Goal: Task Accomplishment & Management: Complete application form

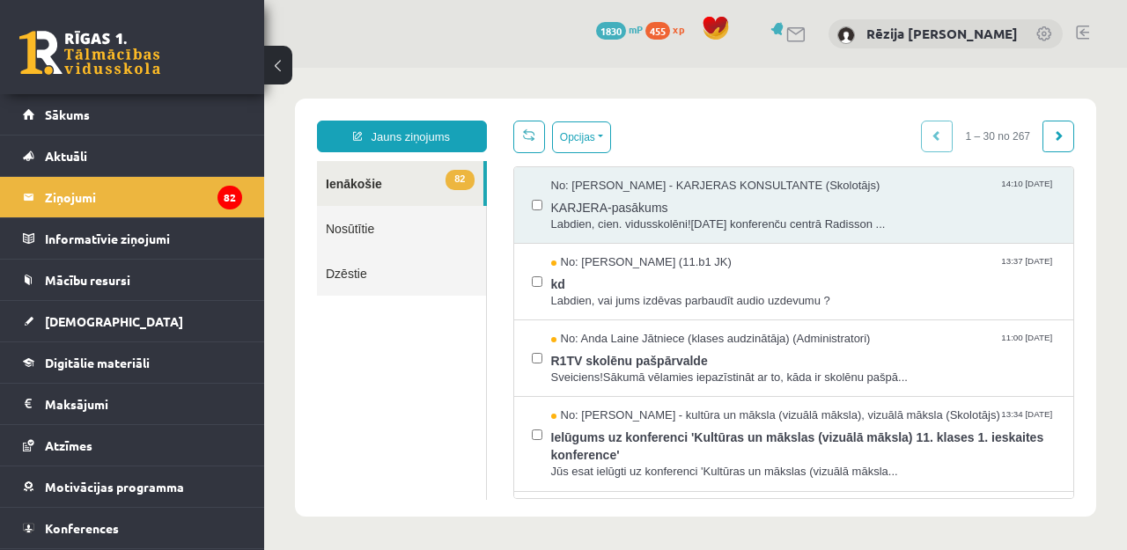
click at [746, 100] on div "**********" at bounding box center [695, 308] width 801 height 418
click at [70, 409] on legend "Maksājumi 0" at bounding box center [143, 404] width 197 height 41
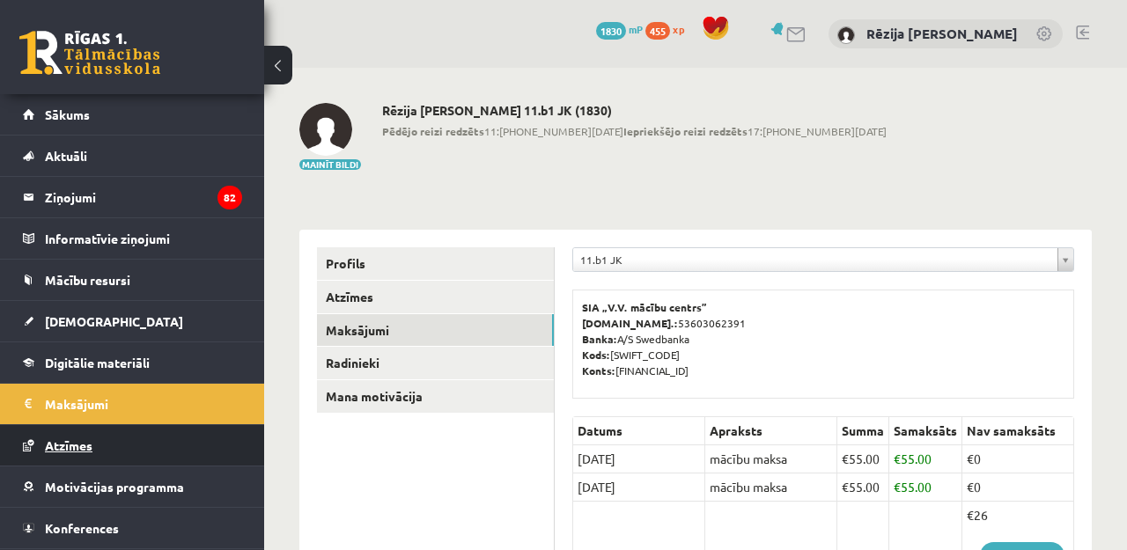
click at [78, 454] on link "Atzīmes" at bounding box center [132, 445] width 219 height 41
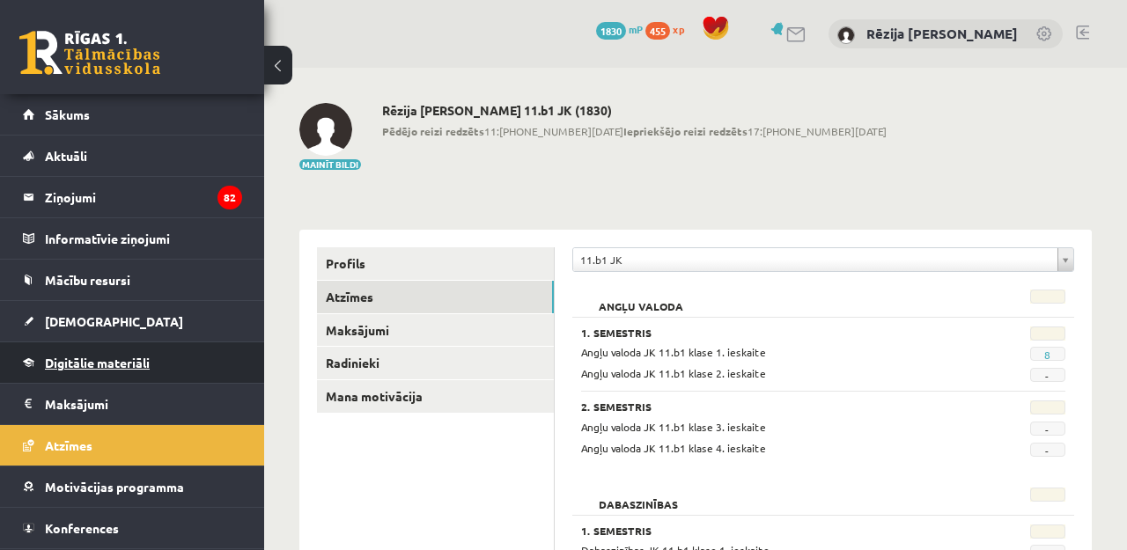
click at [95, 356] on span "Digitālie materiāli" at bounding box center [97, 363] width 105 height 16
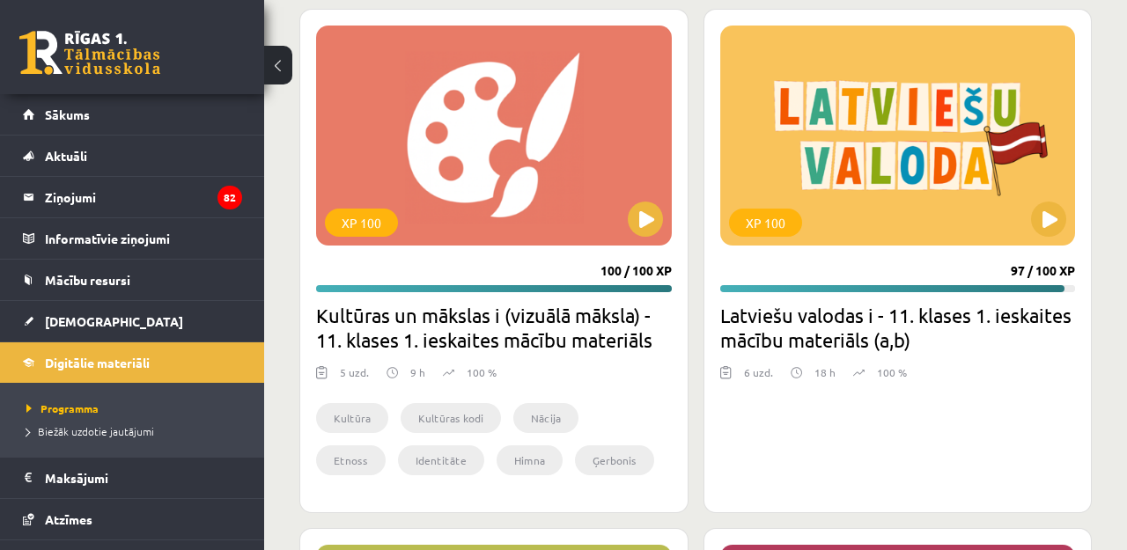
scroll to position [3246, 0]
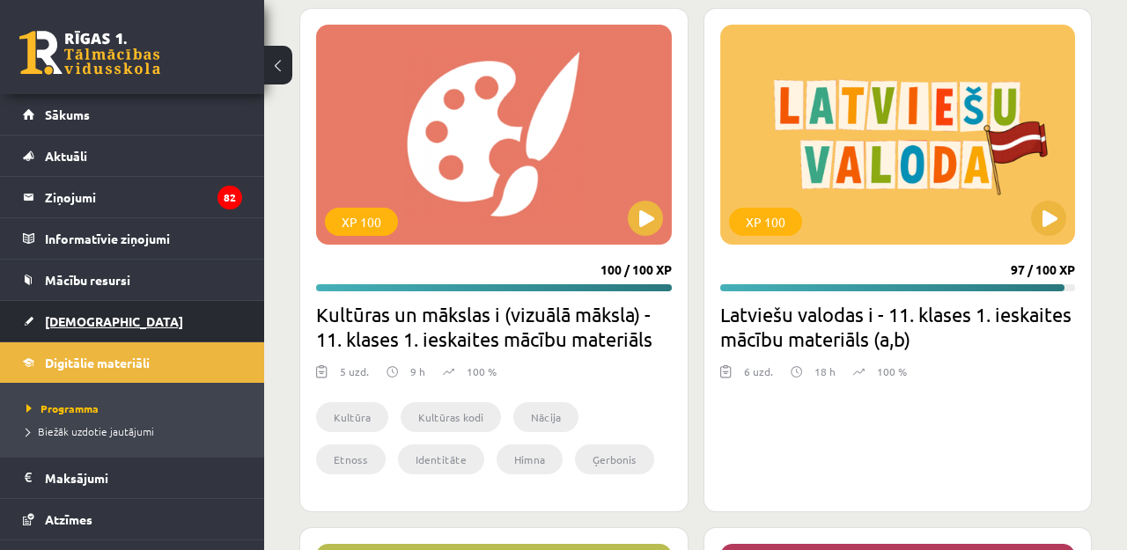
click at [84, 318] on span "[DEMOGRAPHIC_DATA]" at bounding box center [114, 321] width 138 height 16
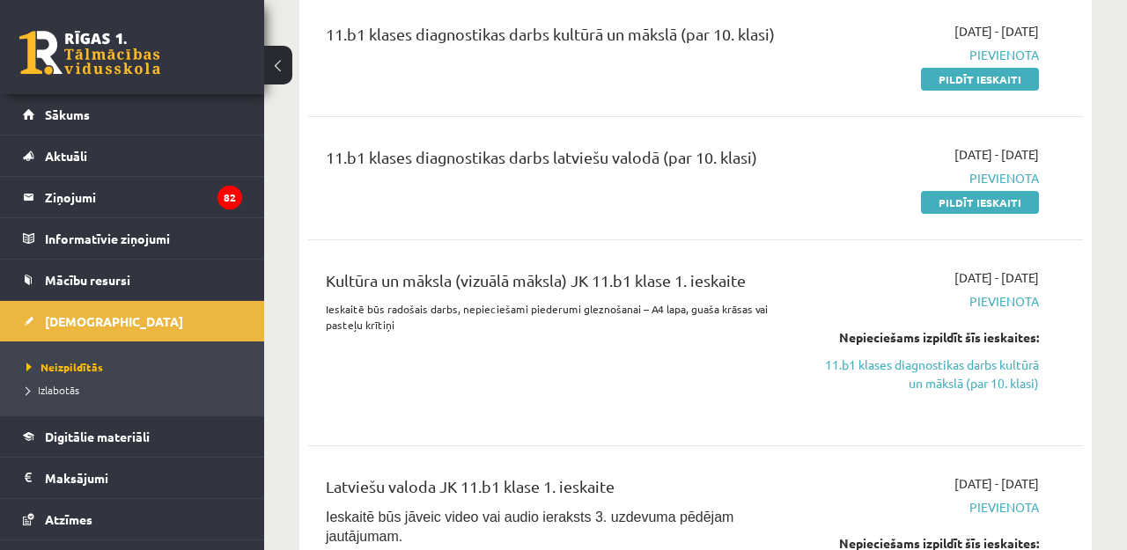
scroll to position [420, 0]
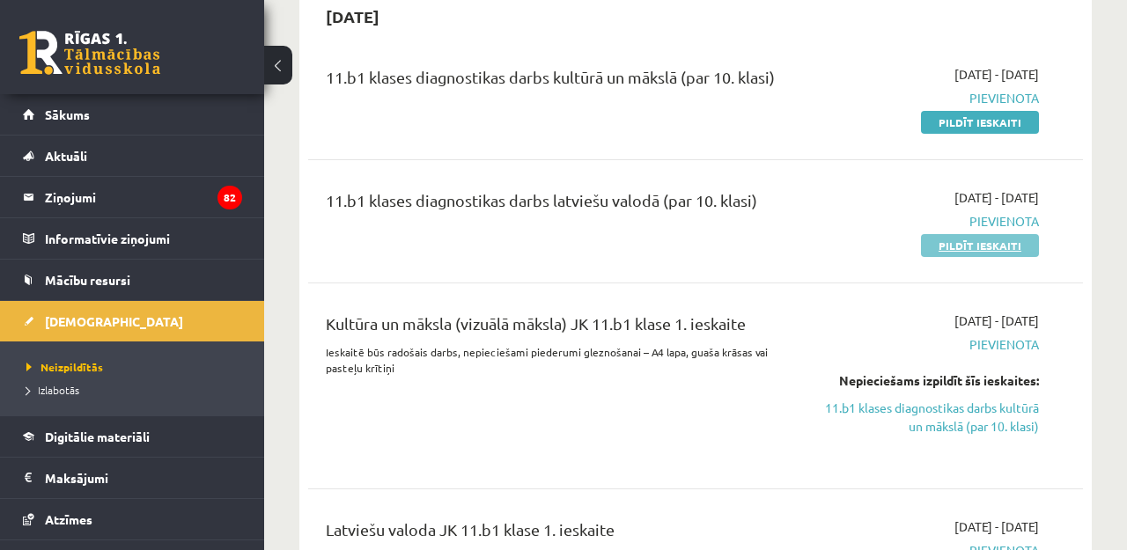
click at [968, 251] on link "Pildīt ieskaiti" at bounding box center [980, 245] width 118 height 23
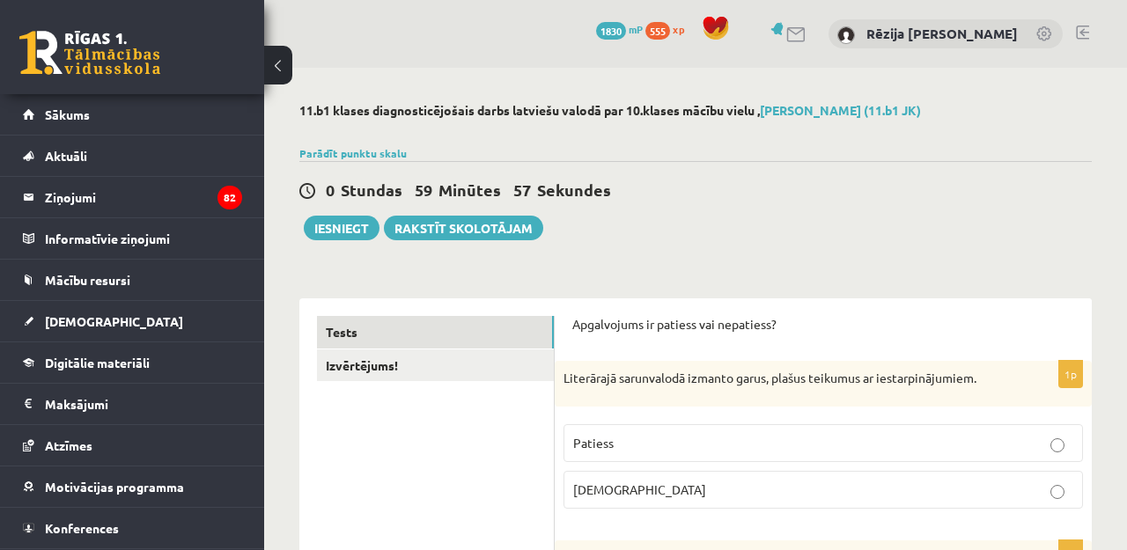
scroll to position [118, 0]
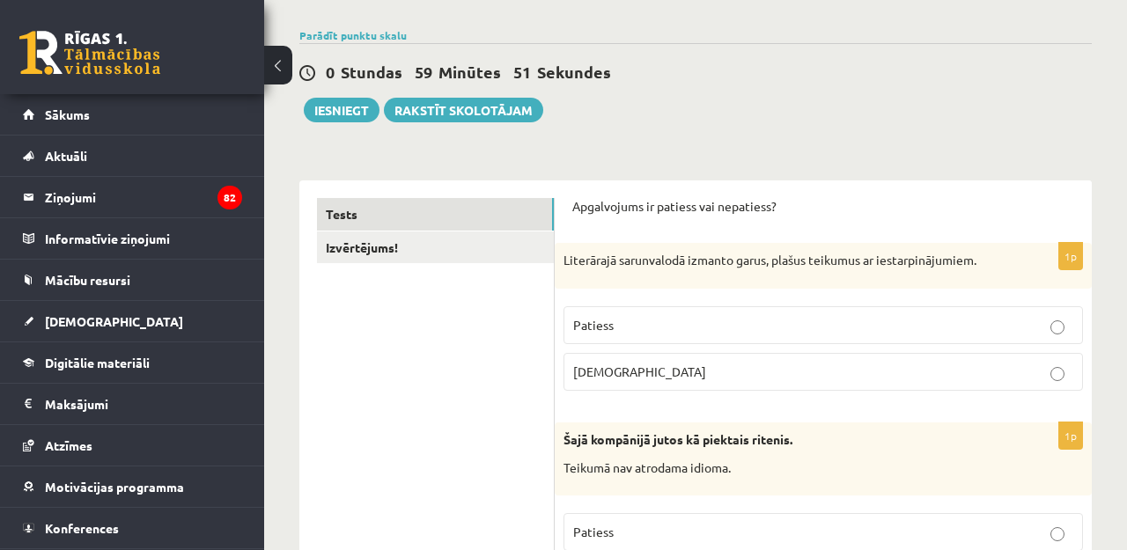
click at [816, 318] on p "Patiess" at bounding box center [823, 325] width 500 height 18
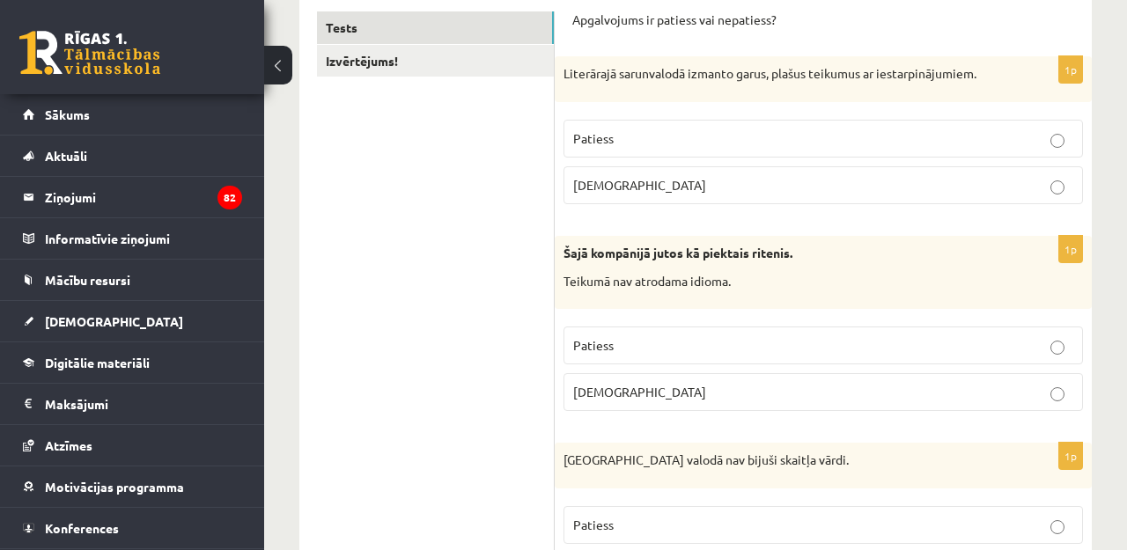
scroll to position [313, 0]
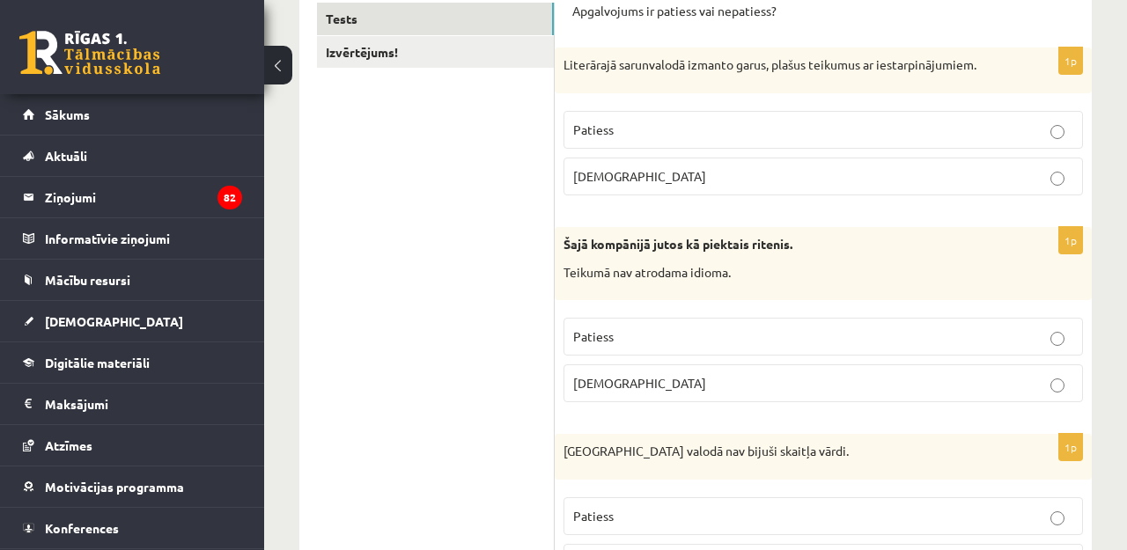
click at [655, 379] on p "[DEMOGRAPHIC_DATA]" at bounding box center [823, 383] width 500 height 18
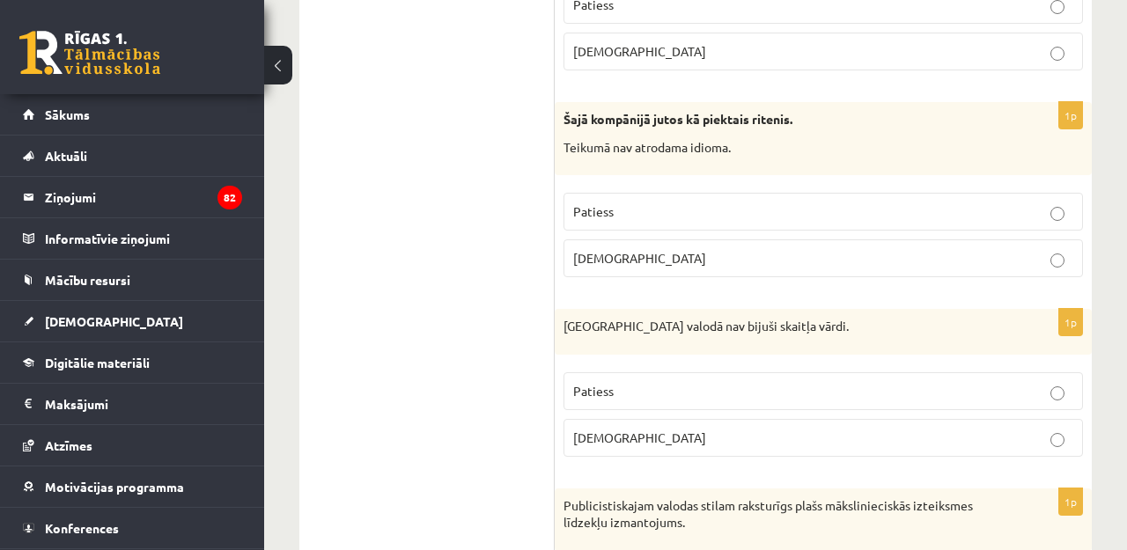
scroll to position [439, 0]
click at [630, 435] on p "[DEMOGRAPHIC_DATA]" at bounding box center [823, 437] width 500 height 18
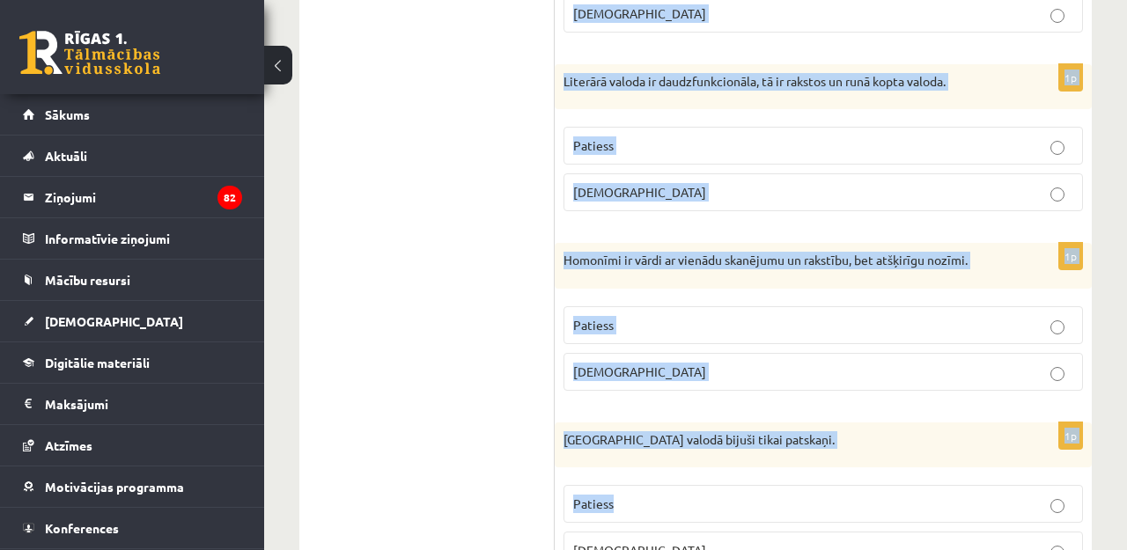
scroll to position [5363, 0]
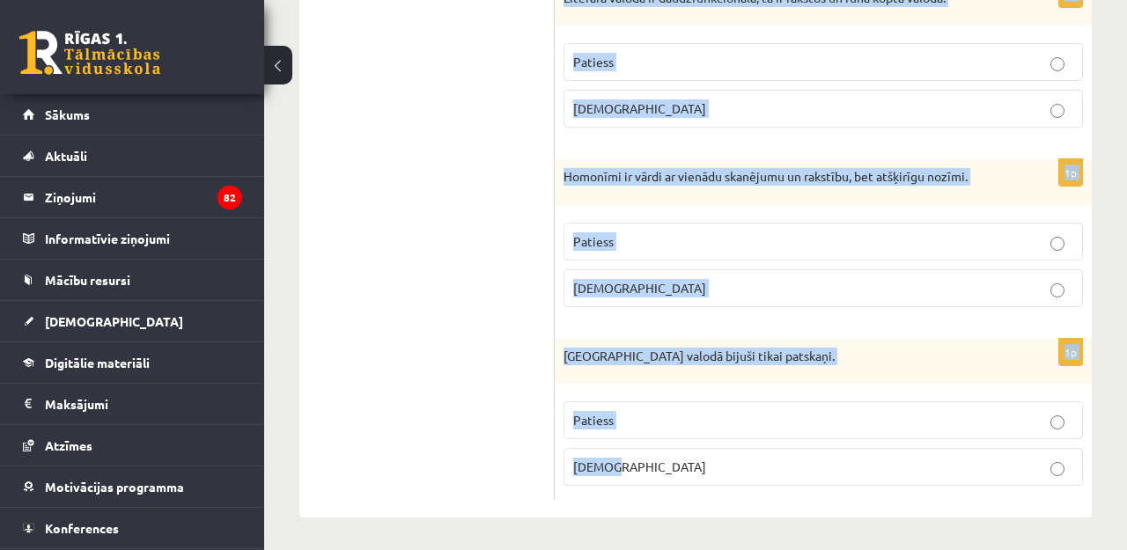
drag, startPoint x: 575, startPoint y: 214, endPoint x: 828, endPoint y: 610, distance: 469.9
copy form "Loremipsumd si ametcon adi elitseddo? 6e Temporinci utlaboreetd magnaal enima, …"
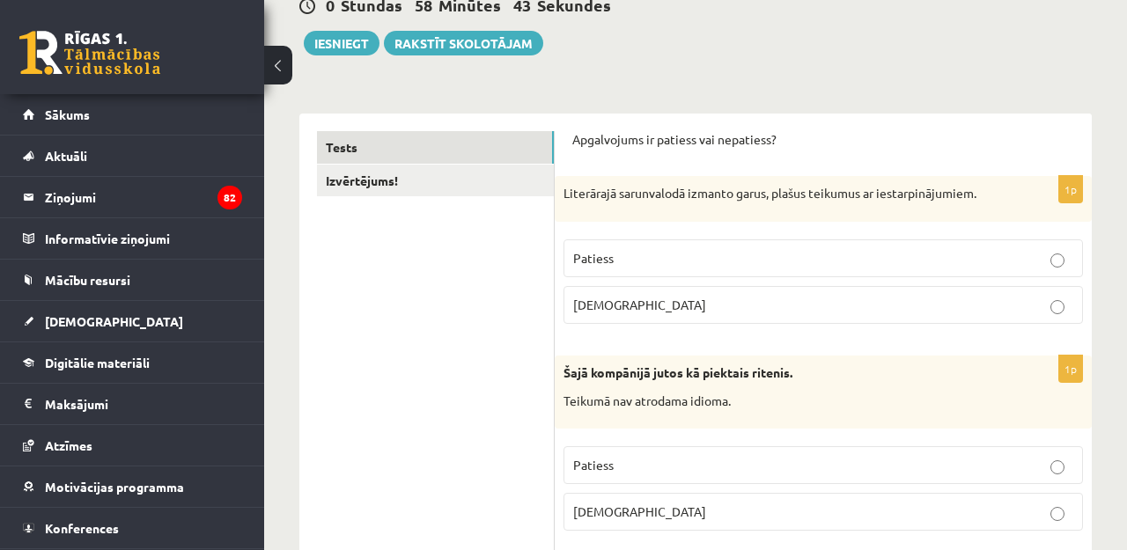
scroll to position [227, 0]
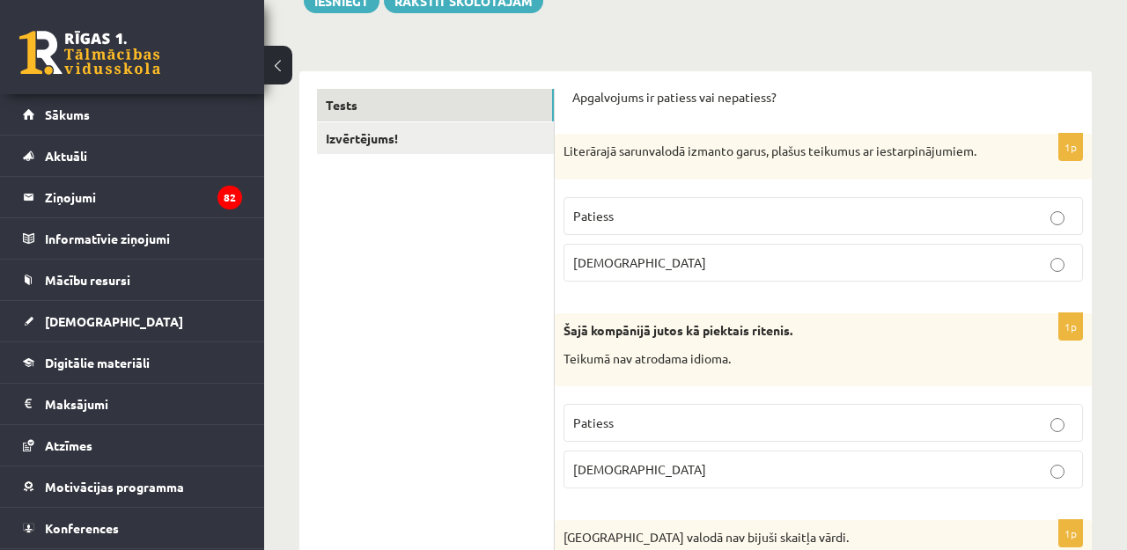
click at [741, 263] on p "[DEMOGRAPHIC_DATA]" at bounding box center [823, 263] width 500 height 18
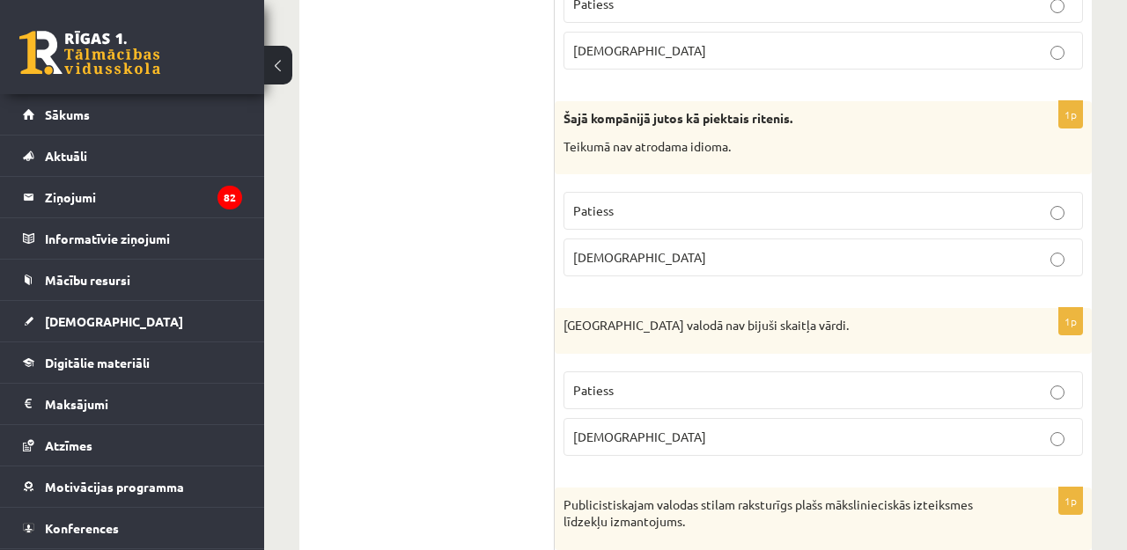
scroll to position [440, 0]
click at [696, 380] on p "Patiess" at bounding box center [823, 389] width 500 height 18
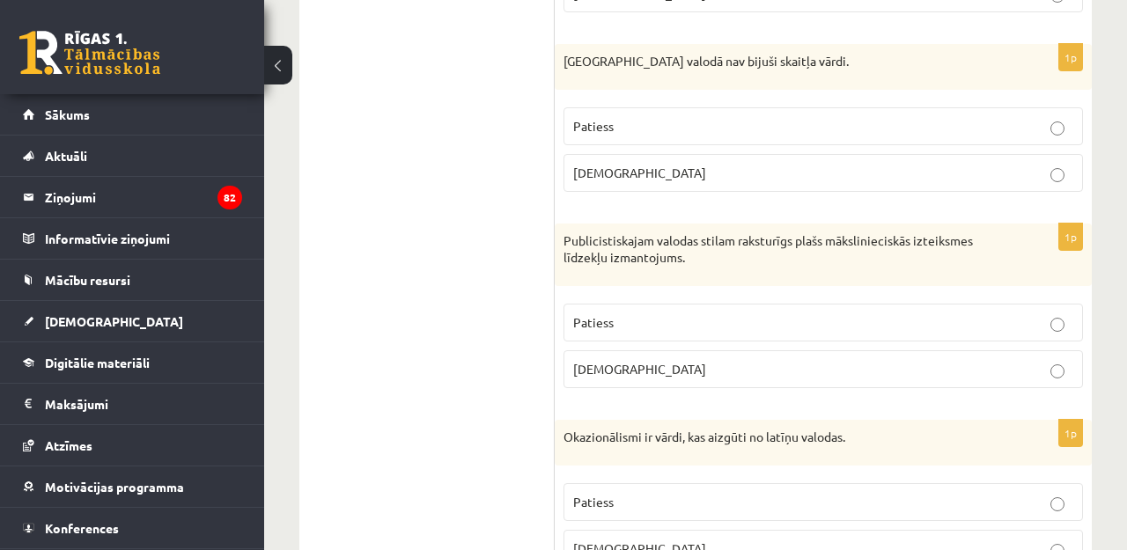
scroll to position [705, 0]
click at [650, 361] on p "[DEMOGRAPHIC_DATA]" at bounding box center [823, 367] width 500 height 18
click at [687, 294] on fieldset "Patiess [DEMOGRAPHIC_DATA]" at bounding box center [823, 342] width 519 height 99
click at [704, 313] on p "Patiess" at bounding box center [823, 321] width 500 height 18
click at [684, 176] on p "[DEMOGRAPHIC_DATA]" at bounding box center [823, 171] width 500 height 18
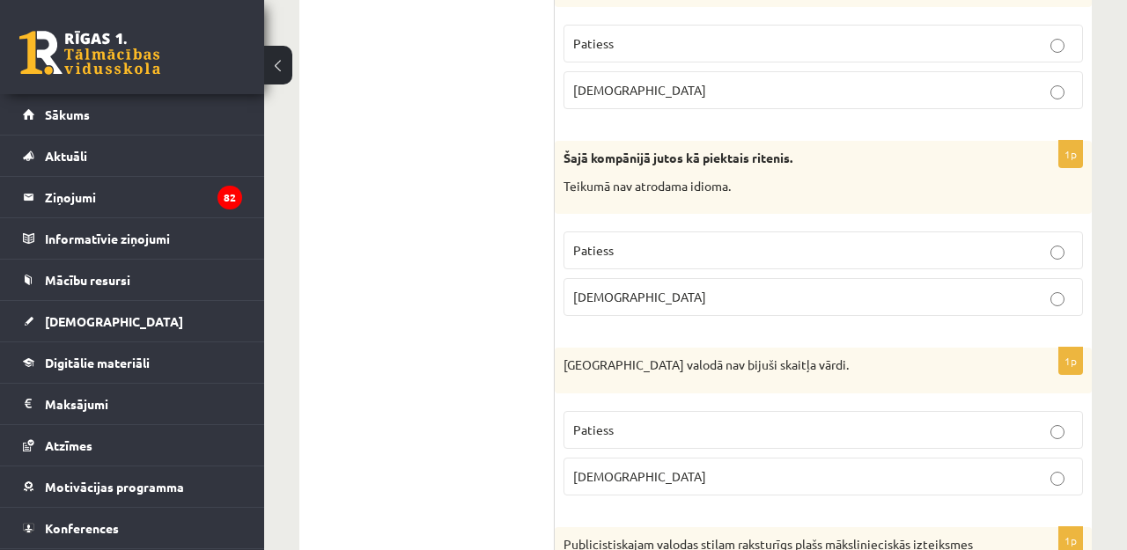
scroll to position [387, 0]
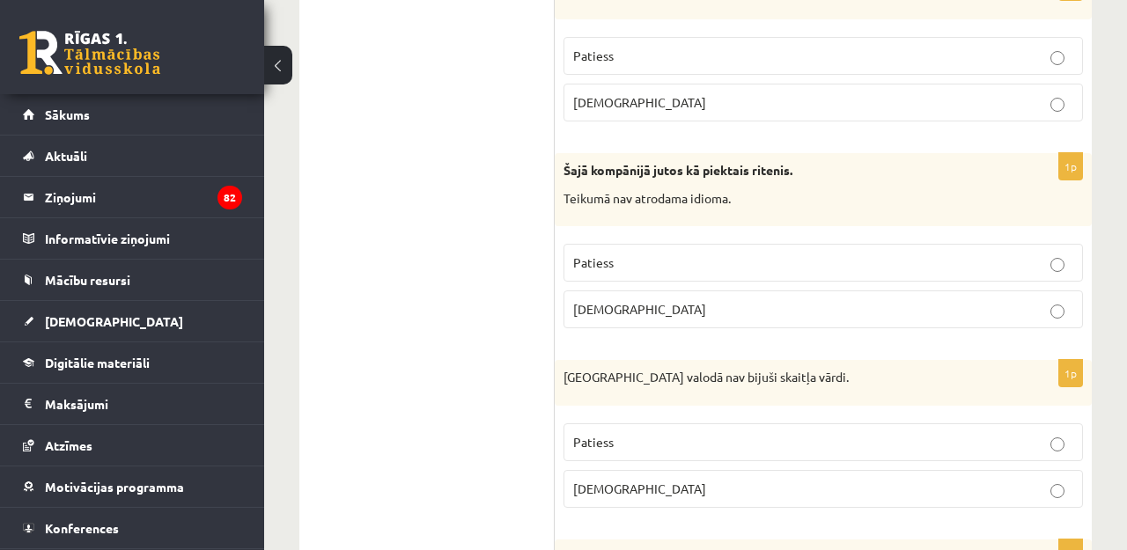
click at [648, 433] on p "Patiess" at bounding box center [823, 442] width 500 height 18
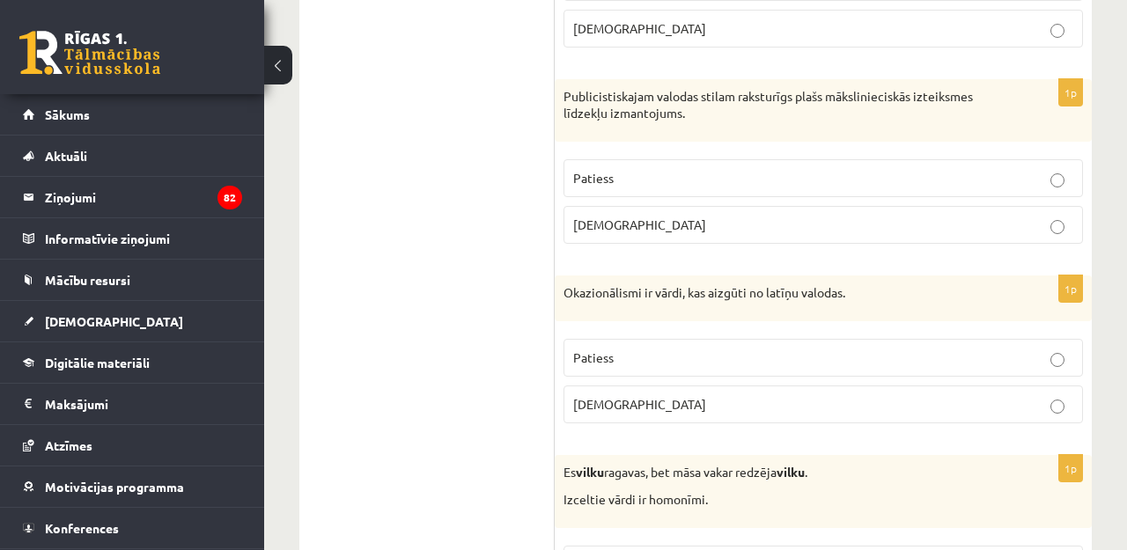
scroll to position [849, 0]
click at [616, 401] on p "[DEMOGRAPHIC_DATA]" at bounding box center [823, 403] width 500 height 18
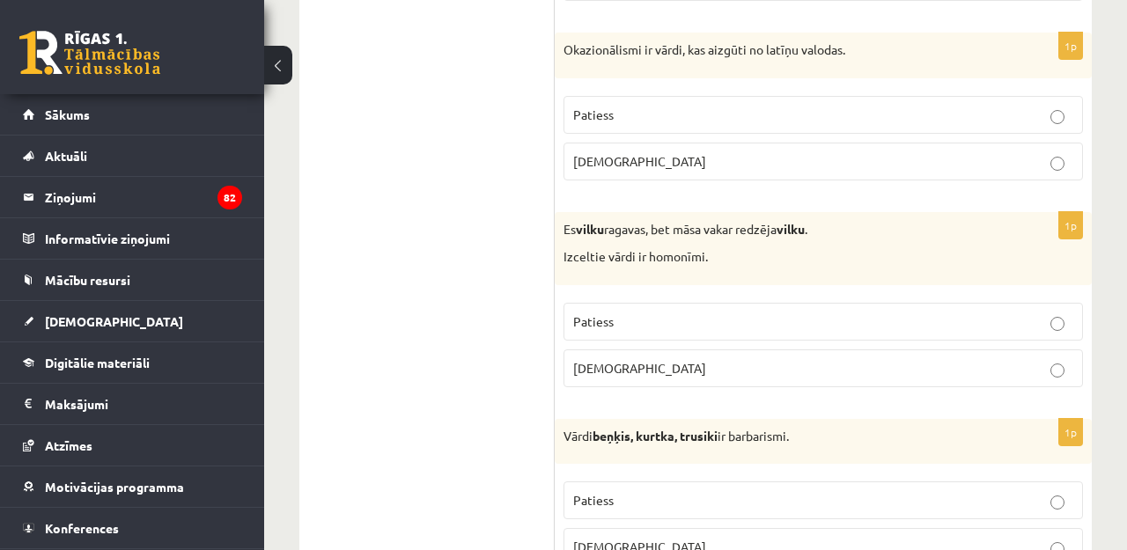
scroll to position [1123, 0]
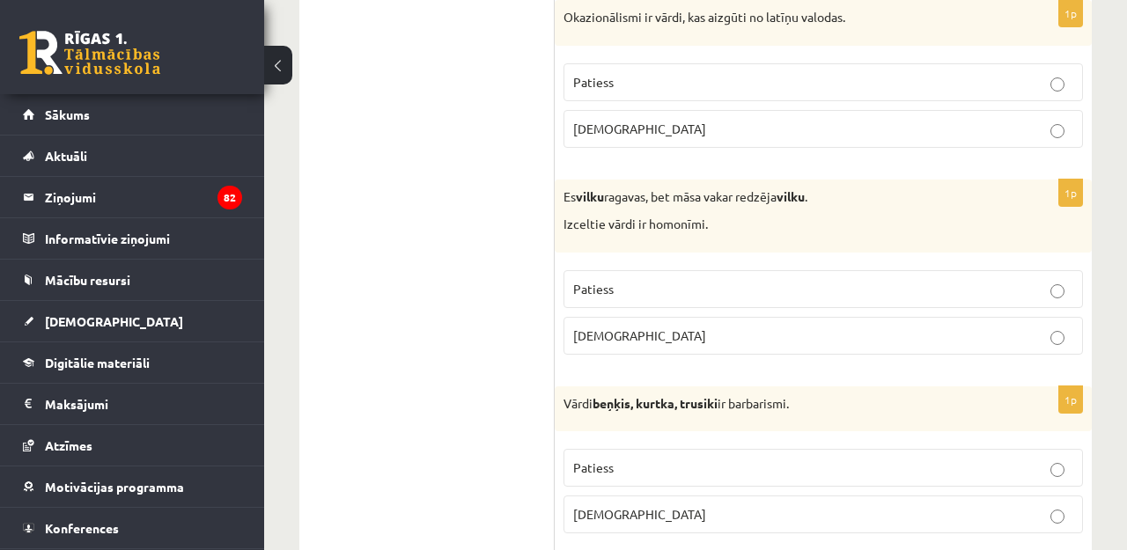
click at [629, 287] on p "Patiess" at bounding box center [823, 289] width 500 height 18
click at [600, 449] on label "Patiess" at bounding box center [823, 468] width 519 height 38
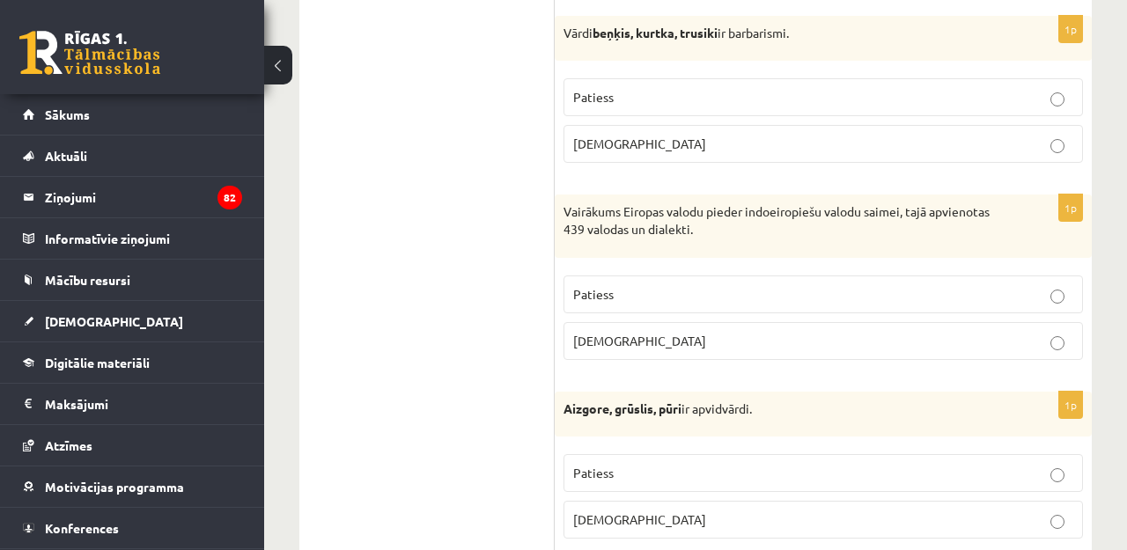
scroll to position [1529, 0]
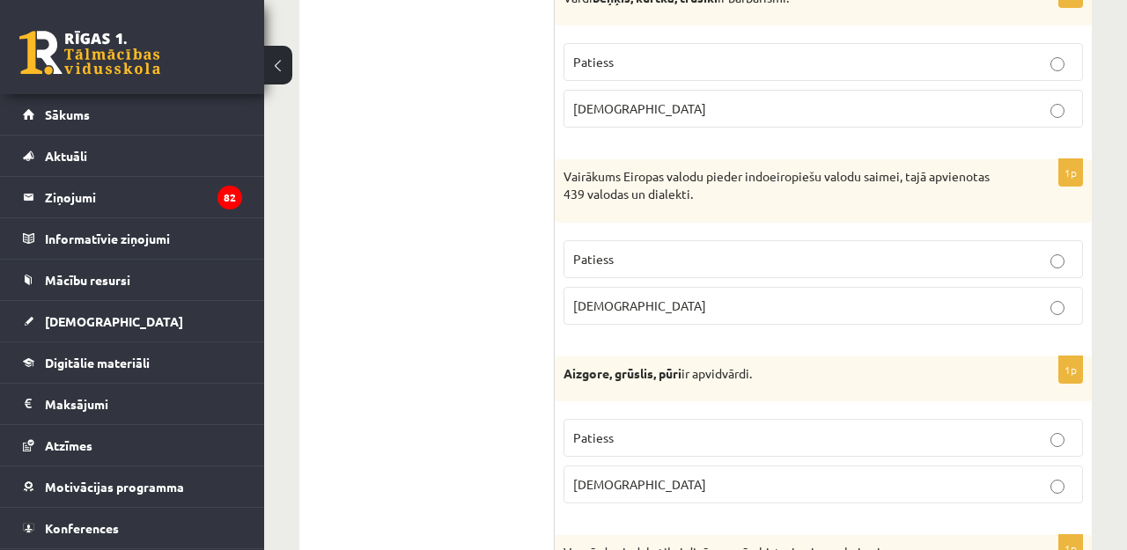
click at [620, 250] on p "Patiess" at bounding box center [823, 259] width 500 height 18
click at [665, 420] on label "Patiess" at bounding box center [823, 438] width 519 height 38
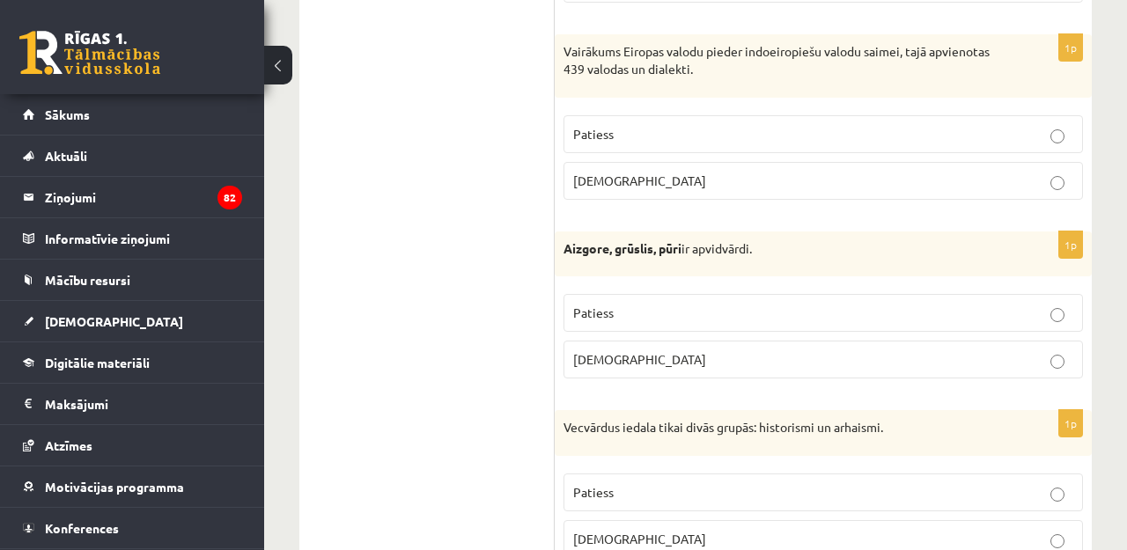
scroll to position [1682, 0]
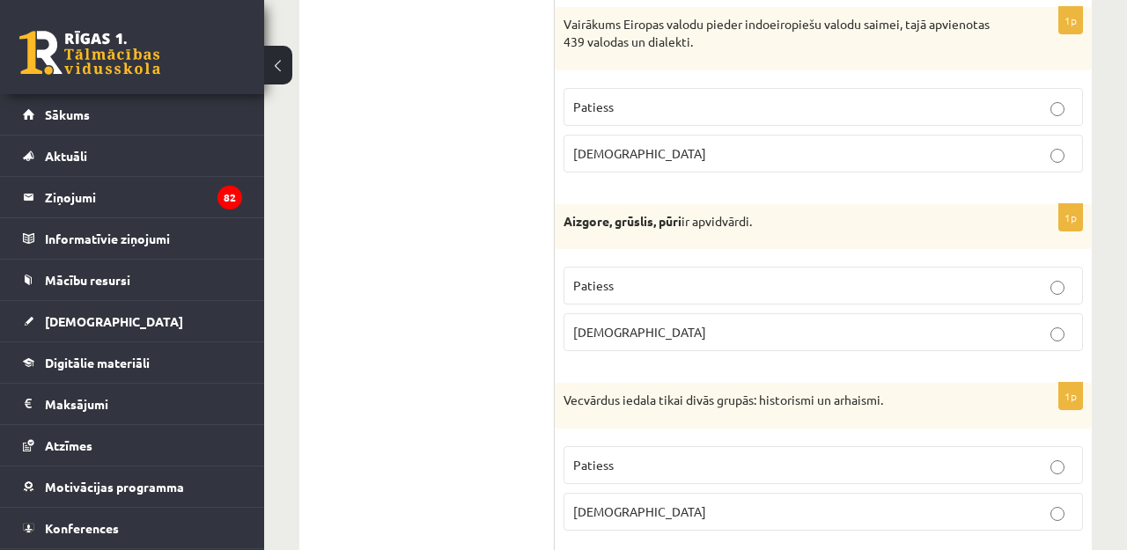
click at [645, 446] on label "Patiess" at bounding box center [823, 465] width 519 height 38
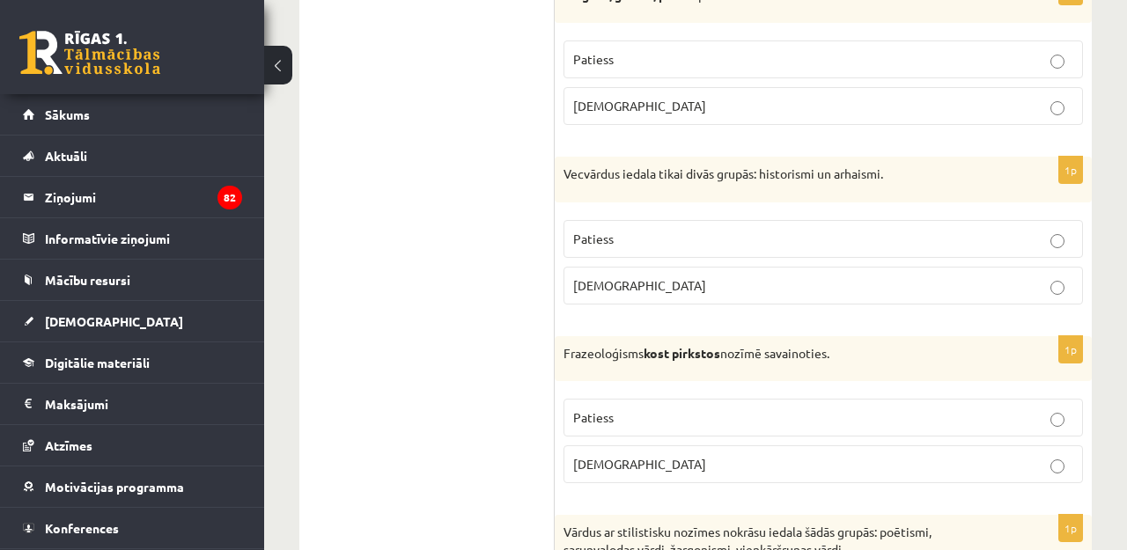
scroll to position [1936, 0]
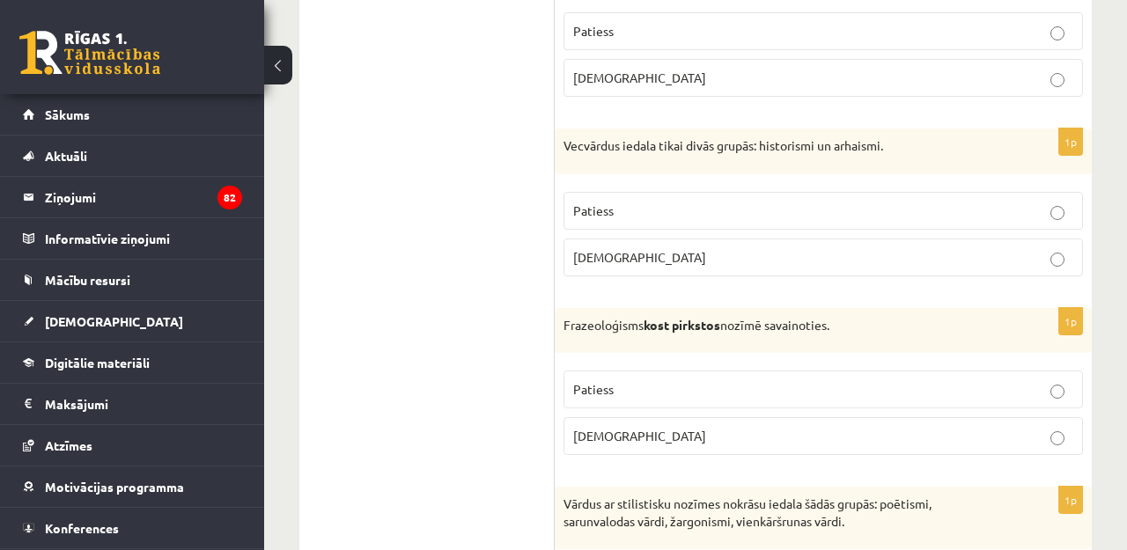
click at [620, 431] on p "[DEMOGRAPHIC_DATA]" at bounding box center [823, 436] width 500 height 18
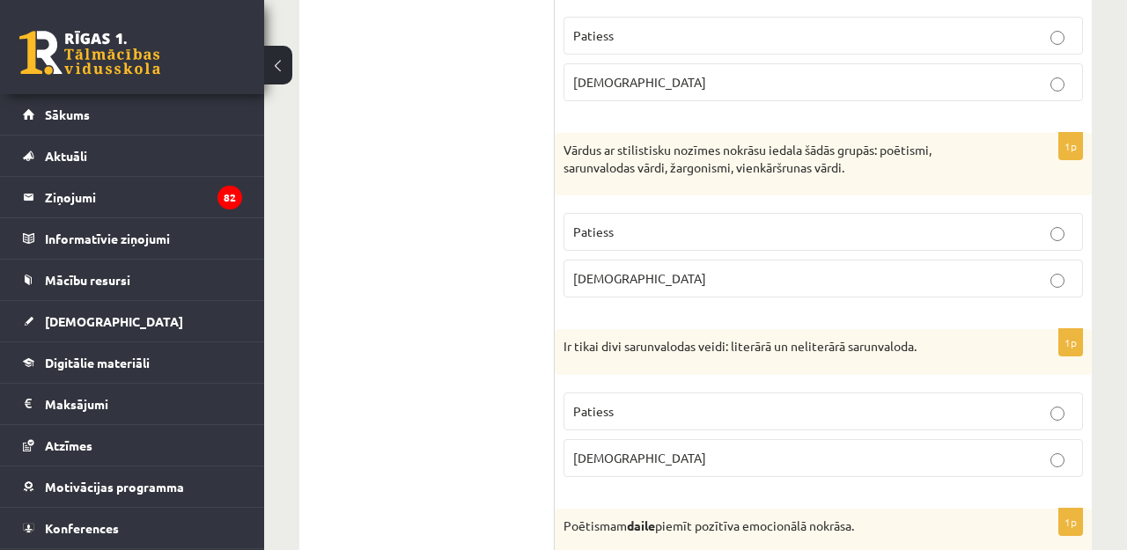
scroll to position [2291, 0]
click at [782, 228] on p "Patiess" at bounding box center [823, 231] width 500 height 18
click at [663, 392] on label "Patiess" at bounding box center [823, 411] width 519 height 38
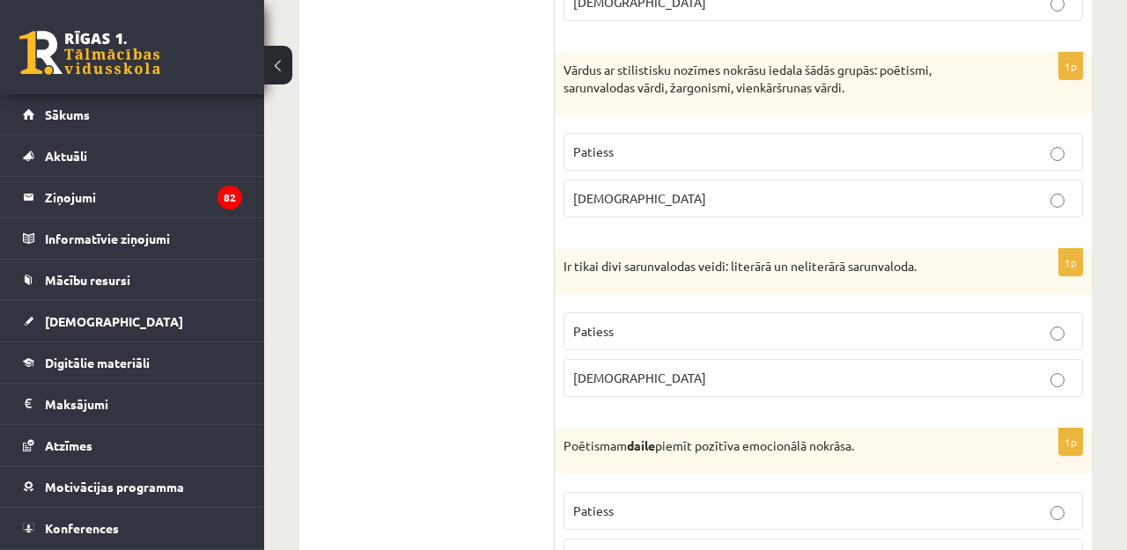
scroll to position [2391, 0]
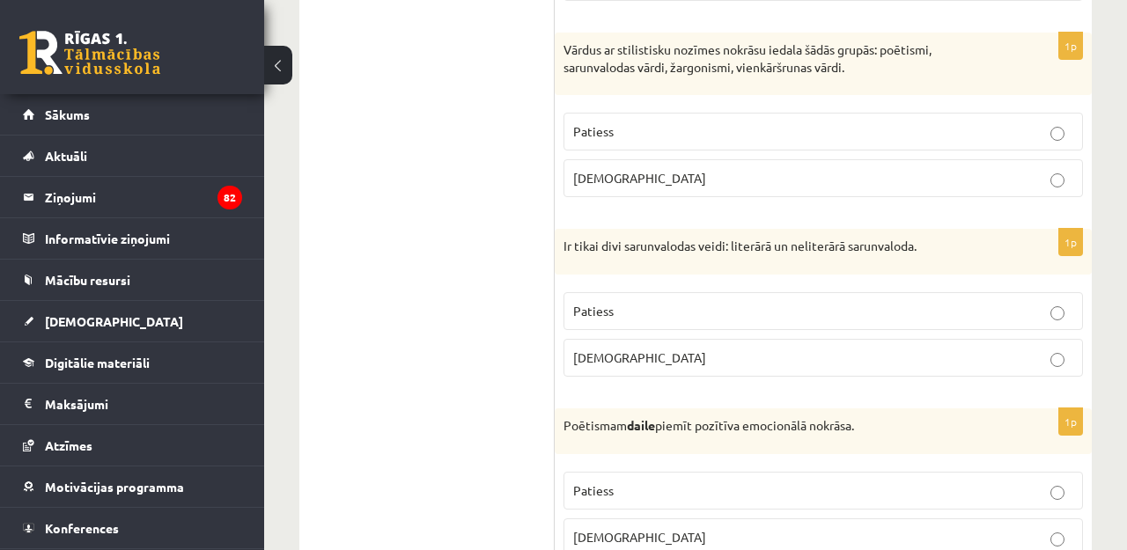
click at [628, 485] on p "Patiess" at bounding box center [823, 491] width 500 height 18
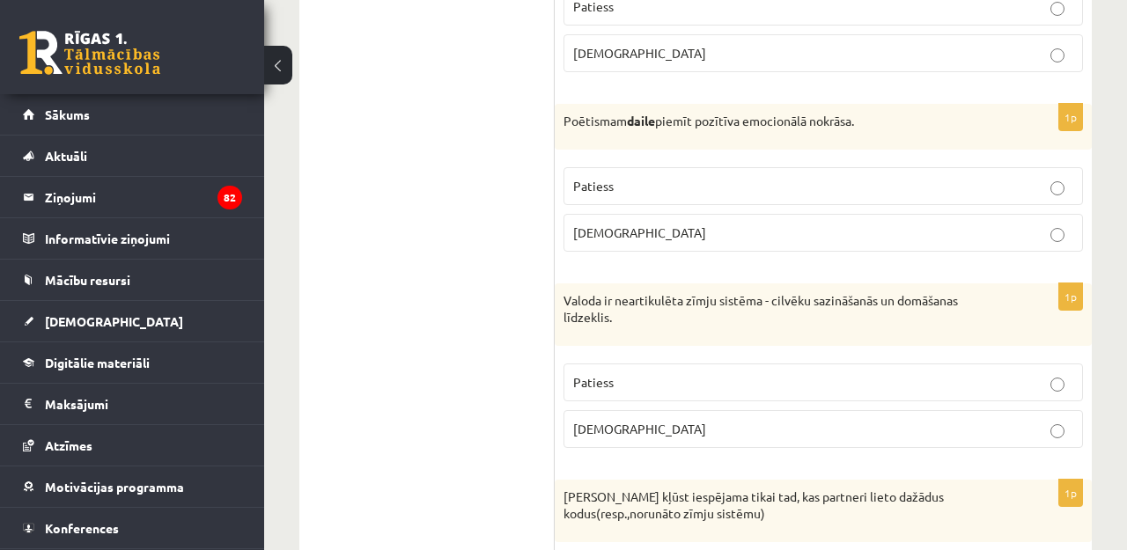
scroll to position [2726, 0]
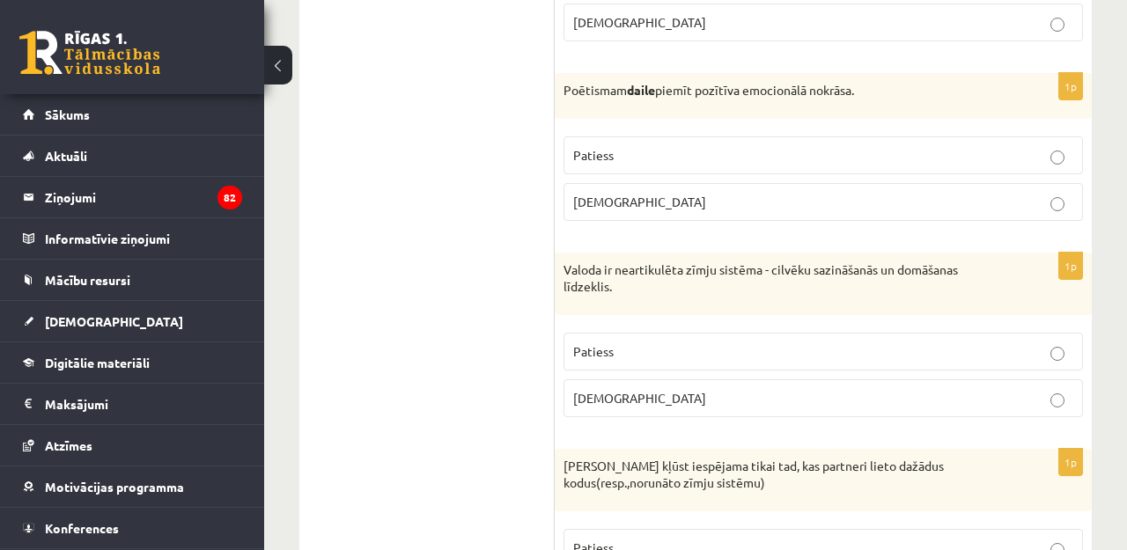
click at [667, 389] on p "[DEMOGRAPHIC_DATA]" at bounding box center [823, 398] width 500 height 18
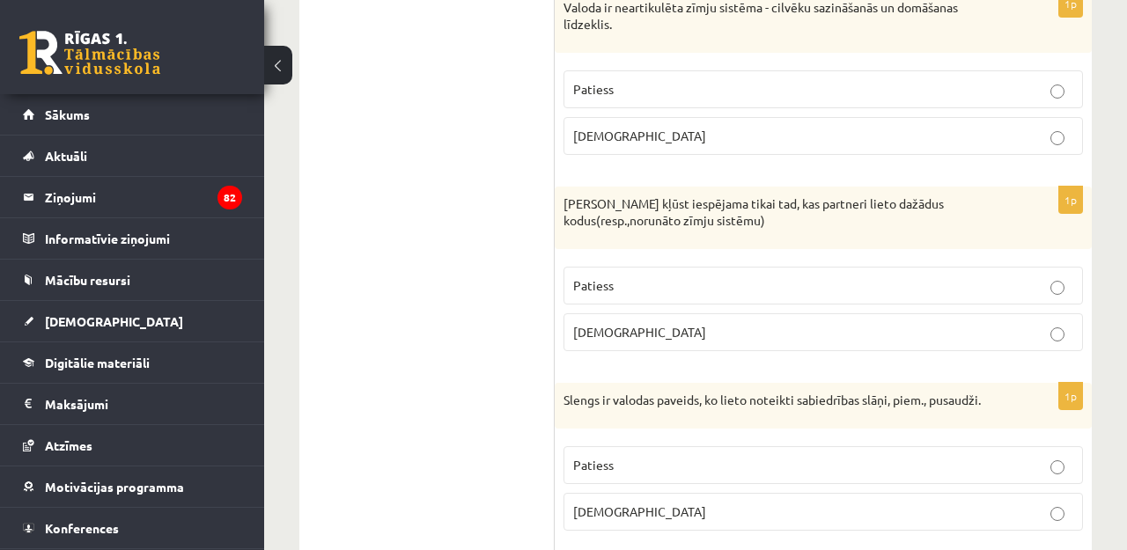
scroll to position [2994, 0]
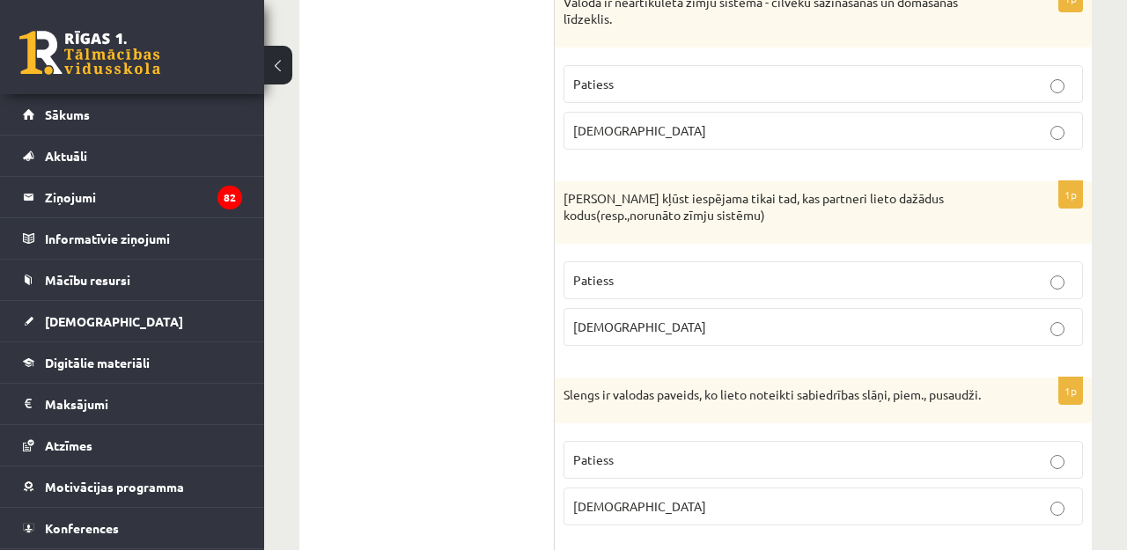
click at [627, 327] on label "[DEMOGRAPHIC_DATA]" at bounding box center [823, 327] width 519 height 38
click at [633, 451] on p "Patiess" at bounding box center [823, 460] width 500 height 18
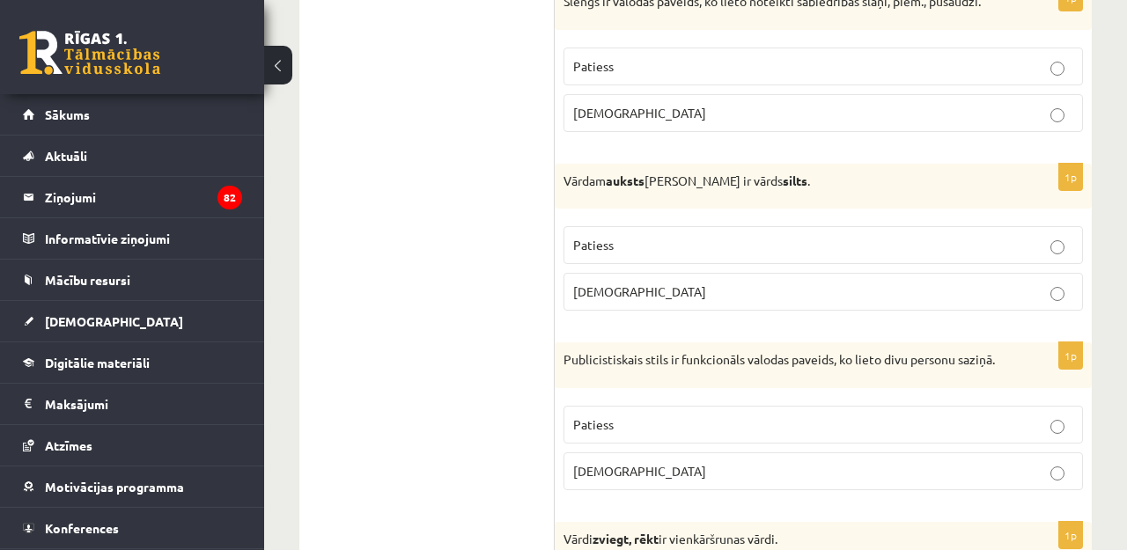
scroll to position [3388, 0]
click at [604, 472] on span "[DEMOGRAPHIC_DATA]" at bounding box center [639, 470] width 133 height 16
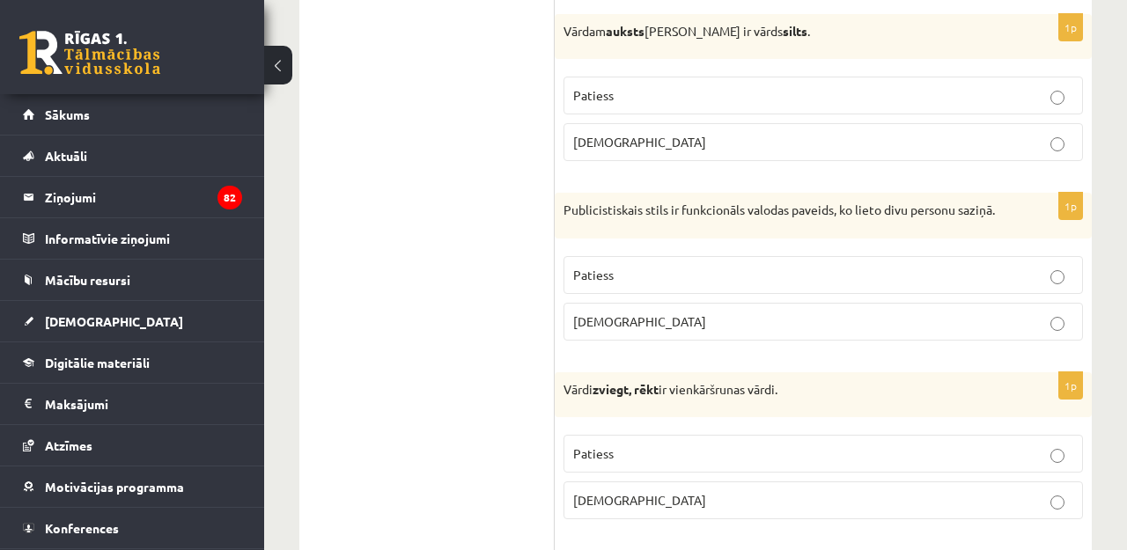
scroll to position [3541, 0]
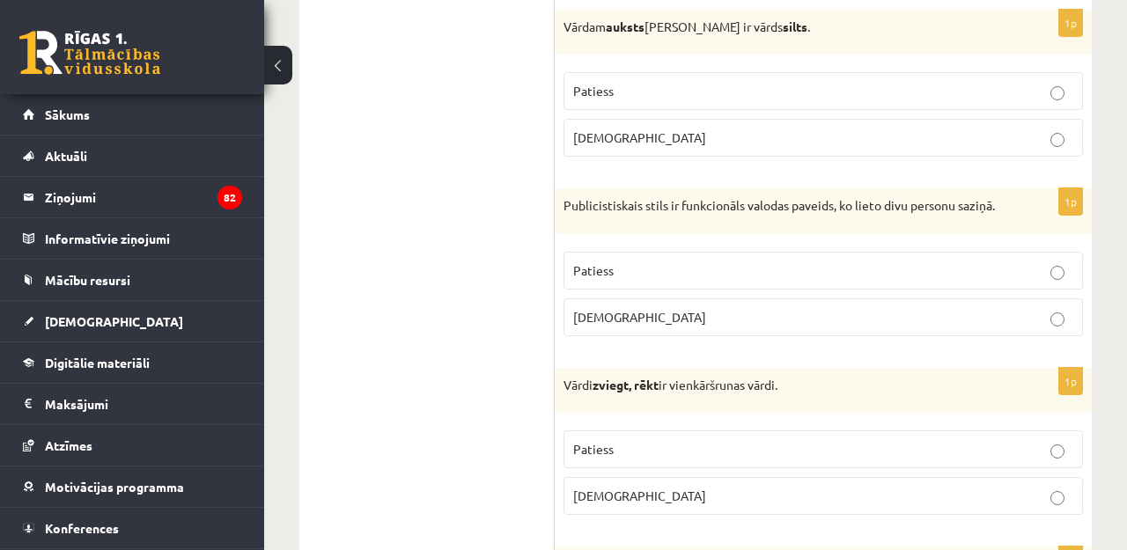
click at [734, 129] on p "[DEMOGRAPHIC_DATA]" at bounding box center [823, 138] width 500 height 18
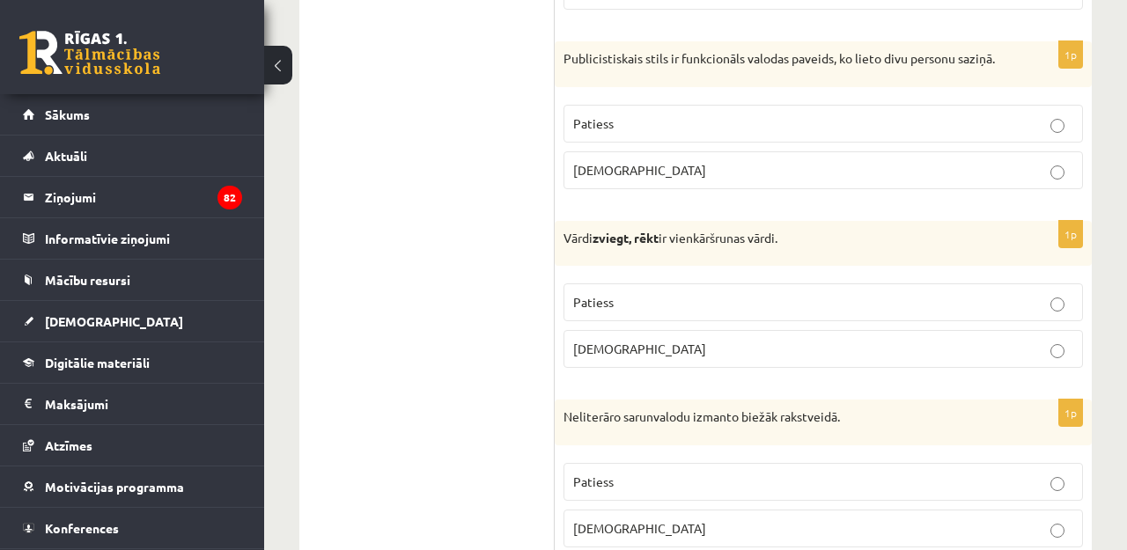
scroll to position [3707, 1]
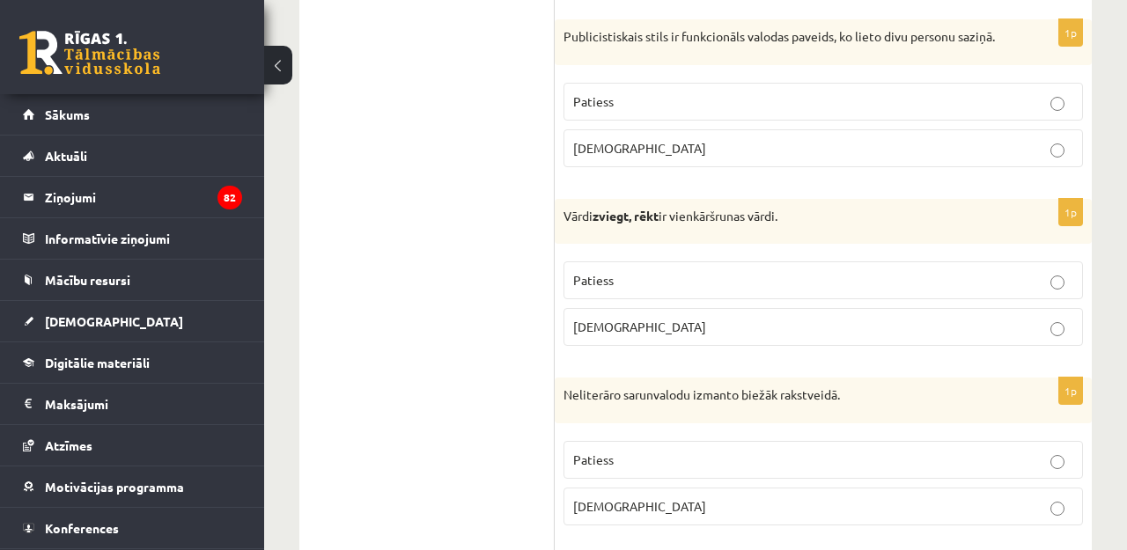
click at [615, 287] on p "Patiess" at bounding box center [823, 280] width 500 height 18
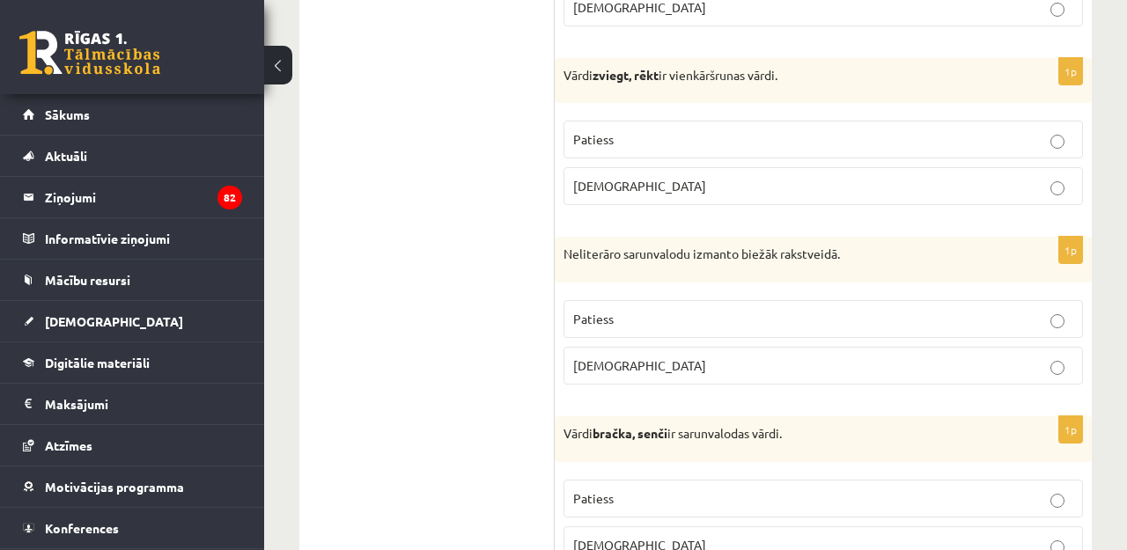
scroll to position [3886, 0]
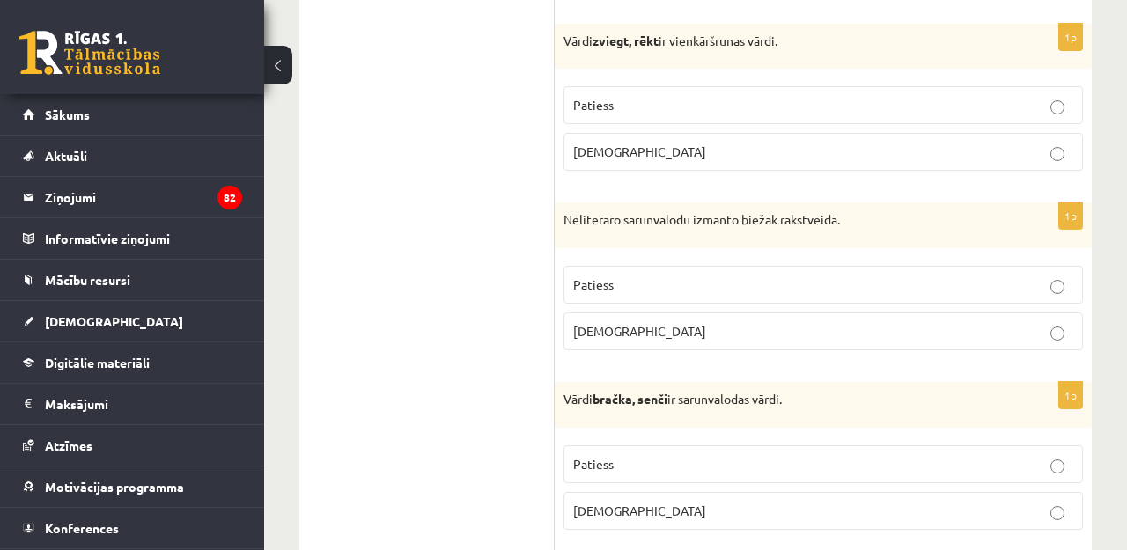
click at [578, 285] on span "Patiess" at bounding box center [593, 284] width 41 height 16
click at [588, 339] on span "[DEMOGRAPHIC_DATA]" at bounding box center [639, 331] width 133 height 16
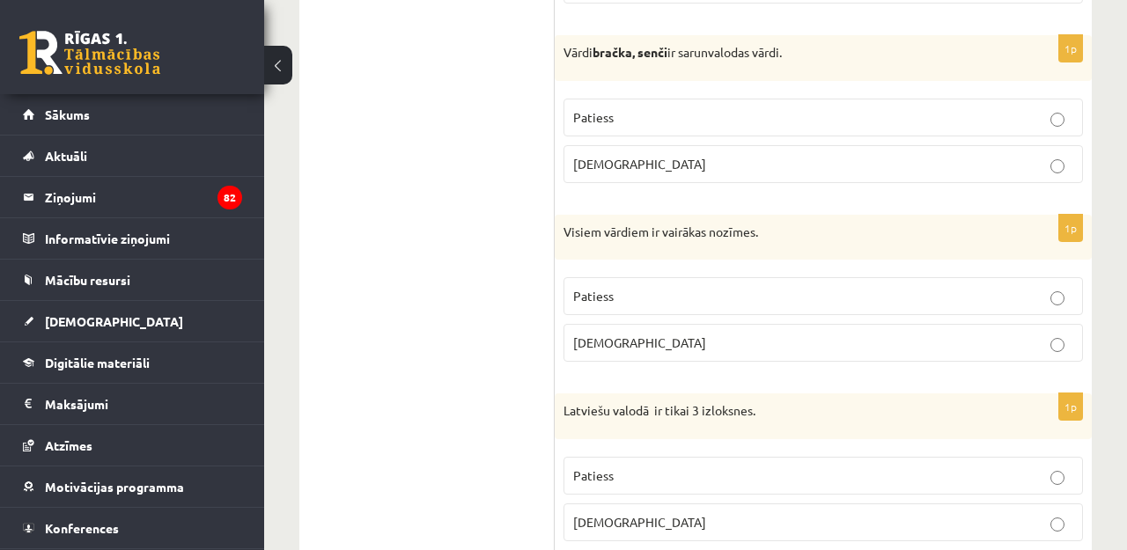
scroll to position [4234, 0]
click at [637, 347] on p "[DEMOGRAPHIC_DATA]" at bounding box center [823, 341] width 500 height 18
click at [701, 123] on p "Patiess" at bounding box center [823, 116] width 500 height 18
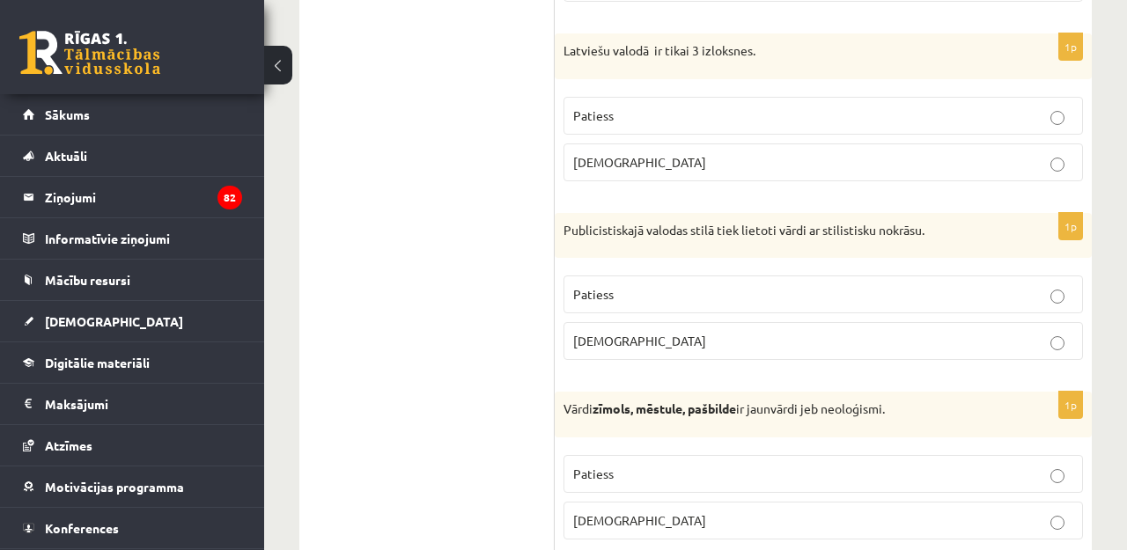
scroll to position [4597, 0]
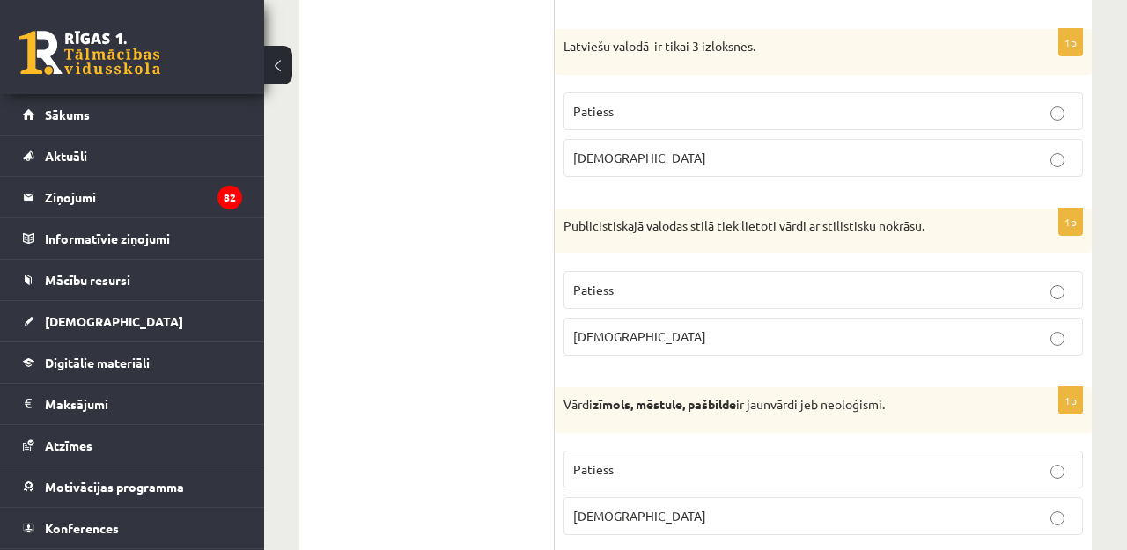
click at [702, 115] on p "Patiess" at bounding box center [823, 111] width 500 height 18
click at [624, 291] on p "Patiess" at bounding box center [823, 290] width 500 height 18
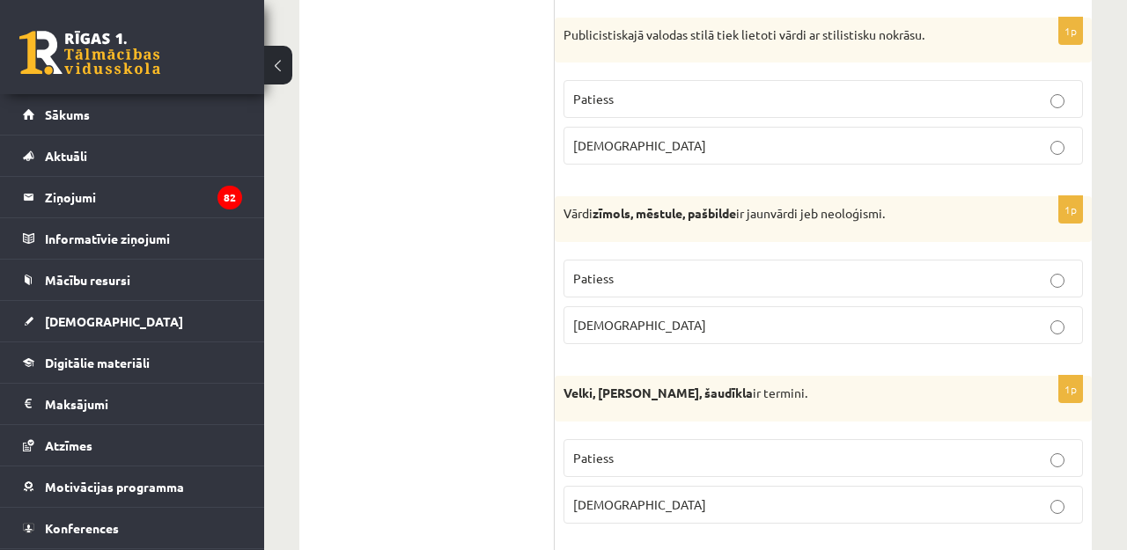
click at [619, 273] on p "Patiess" at bounding box center [823, 278] width 500 height 18
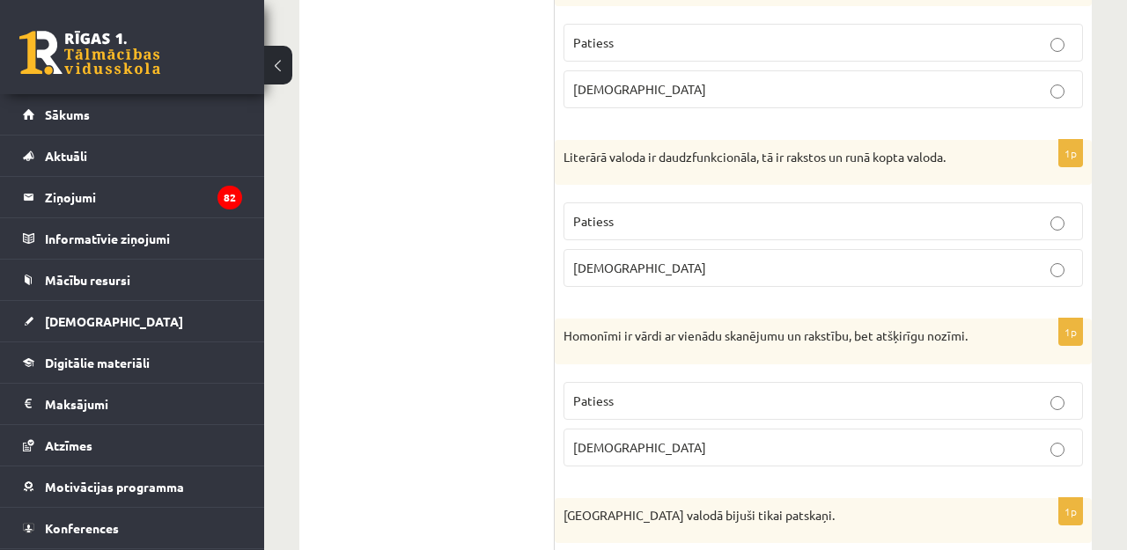
scroll to position [5191, 0]
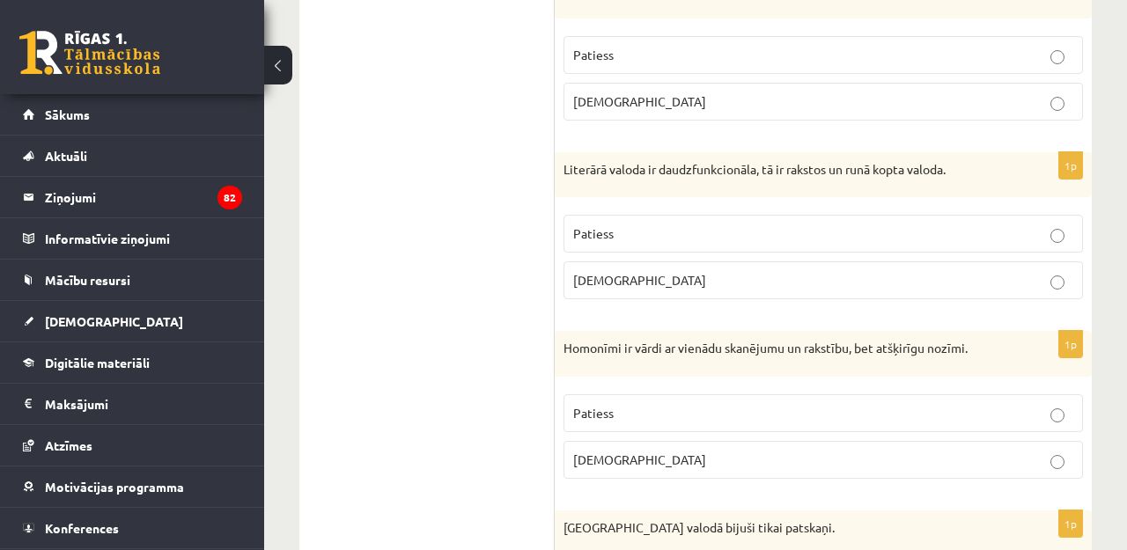
click at [716, 115] on label "[DEMOGRAPHIC_DATA]" at bounding box center [823, 102] width 519 height 38
click at [652, 234] on p "Patiess" at bounding box center [823, 234] width 500 height 18
click at [718, 410] on p "Patiess" at bounding box center [823, 413] width 500 height 18
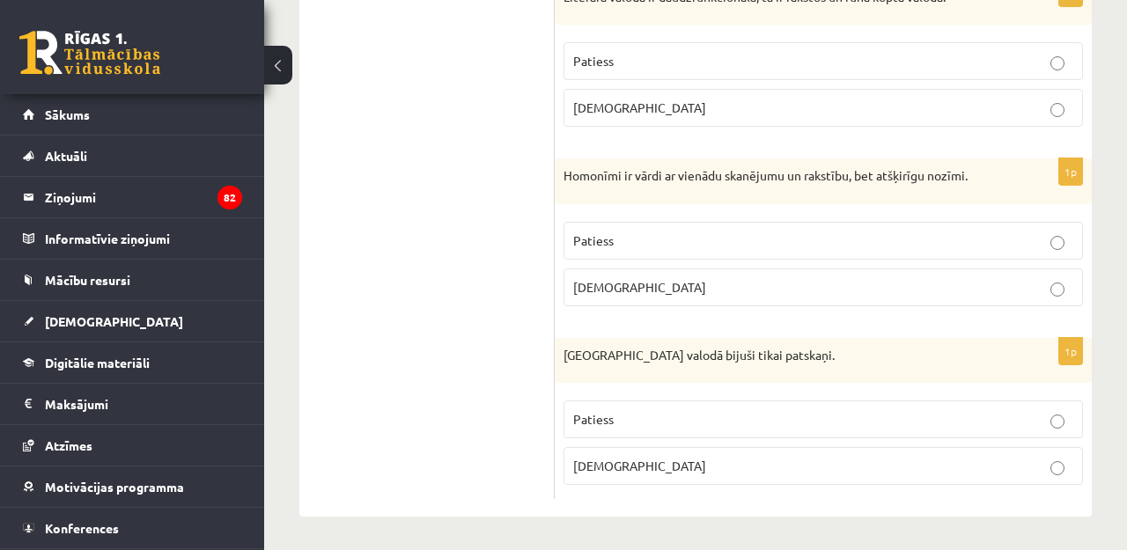
scroll to position [5363, 0]
click at [620, 477] on label "[DEMOGRAPHIC_DATA]" at bounding box center [823, 467] width 519 height 38
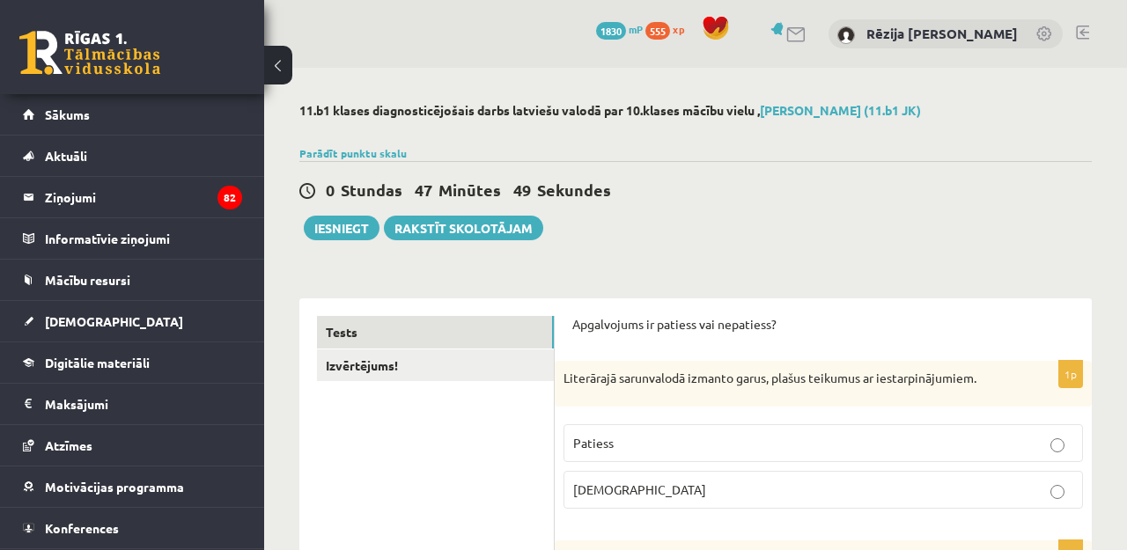
scroll to position [0, 0]
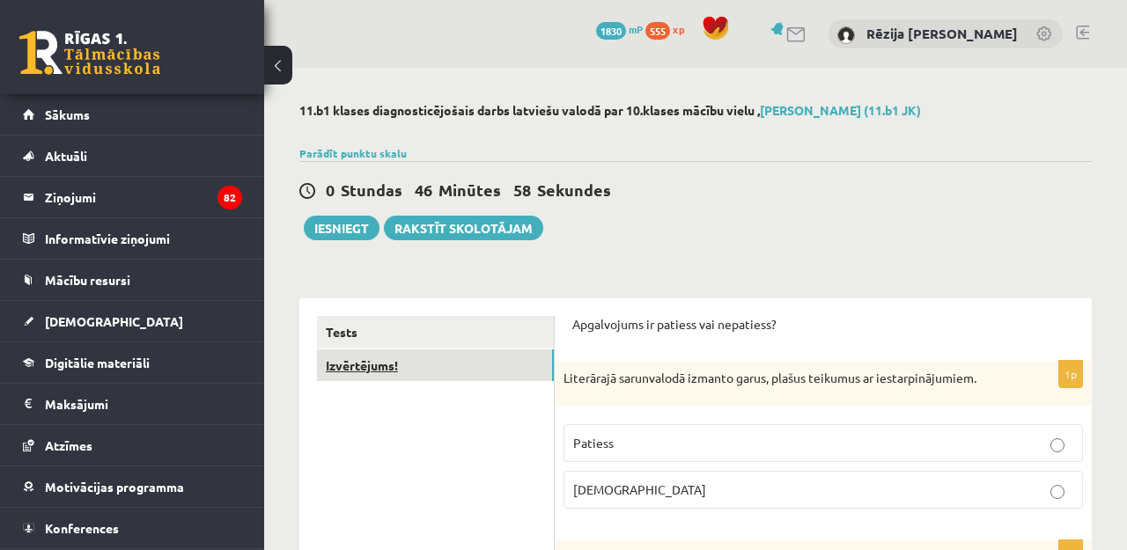
click at [441, 357] on link "Izvērtējums!" at bounding box center [435, 366] width 237 height 33
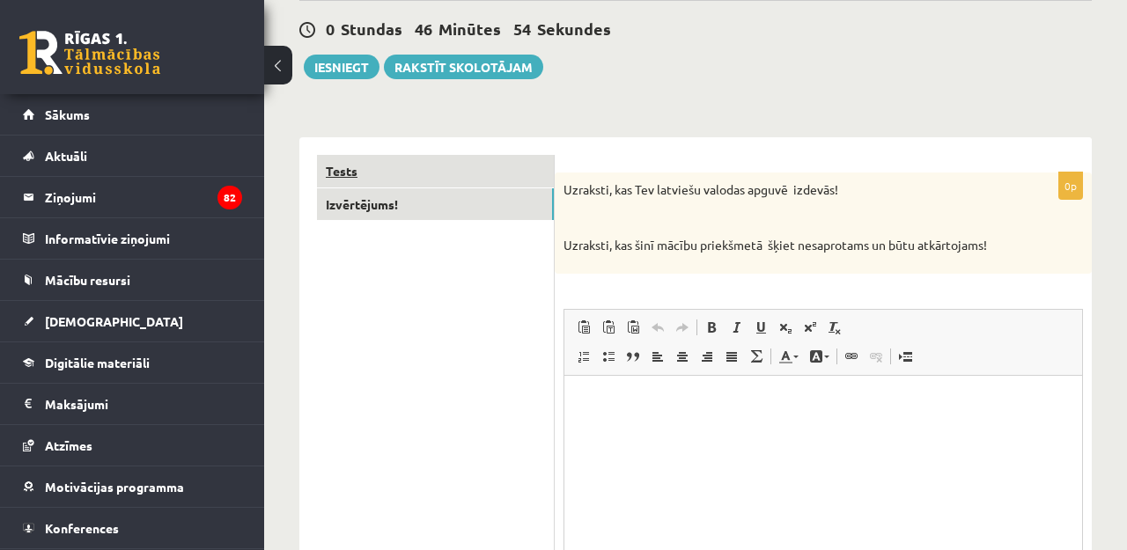
click at [515, 173] on link "Tests" at bounding box center [435, 171] width 237 height 33
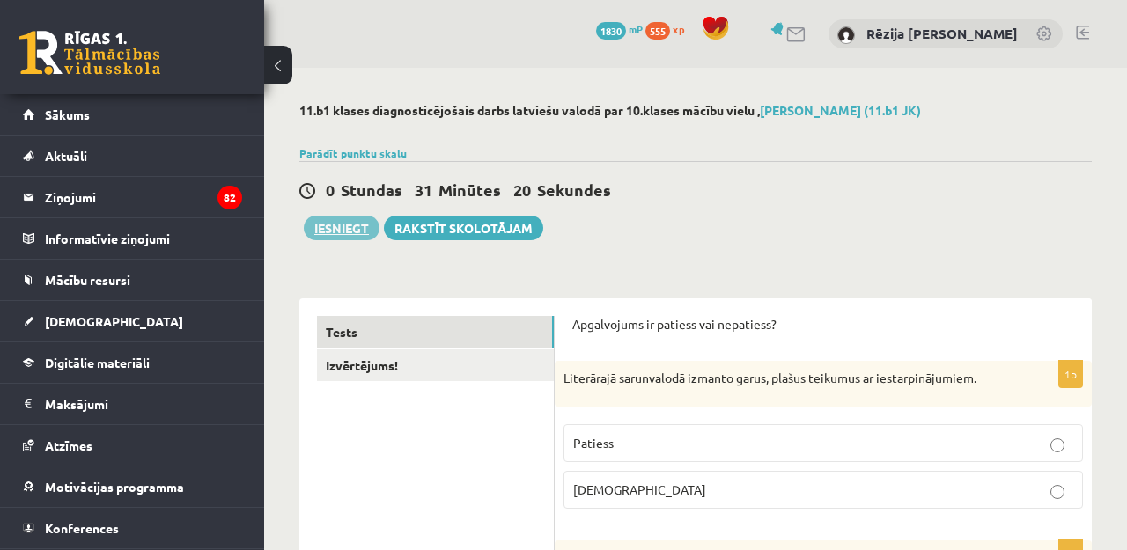
click at [347, 223] on button "Iesniegt" at bounding box center [342, 228] width 76 height 25
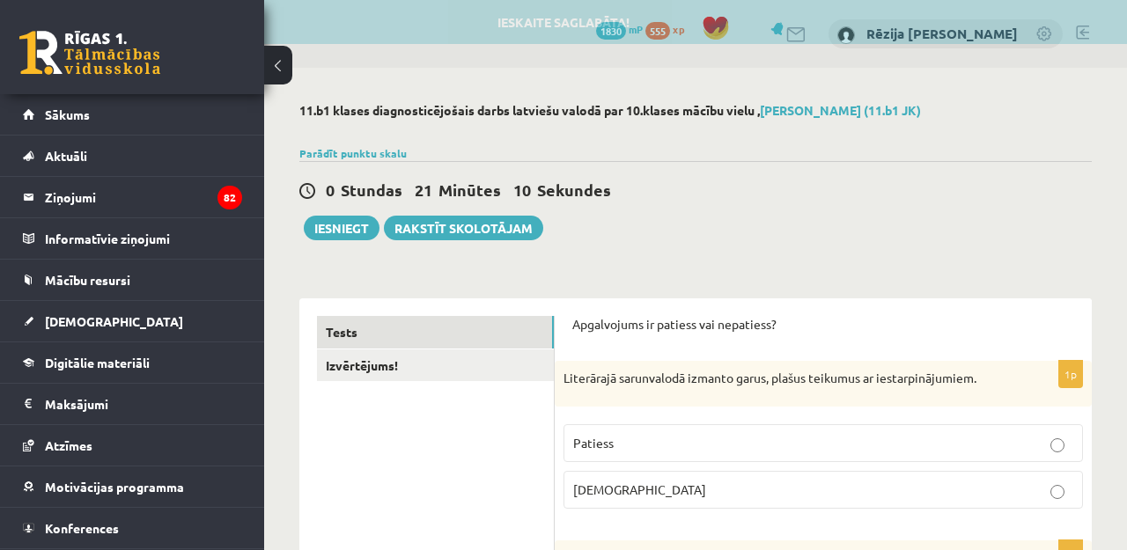
click at [309, 215] on div "0 Stundas 21 Minūtes 10 Sekundes Ieskaite saglabāta! Iesniegt Rakstīt skolotājam" at bounding box center [695, 200] width 792 height 79
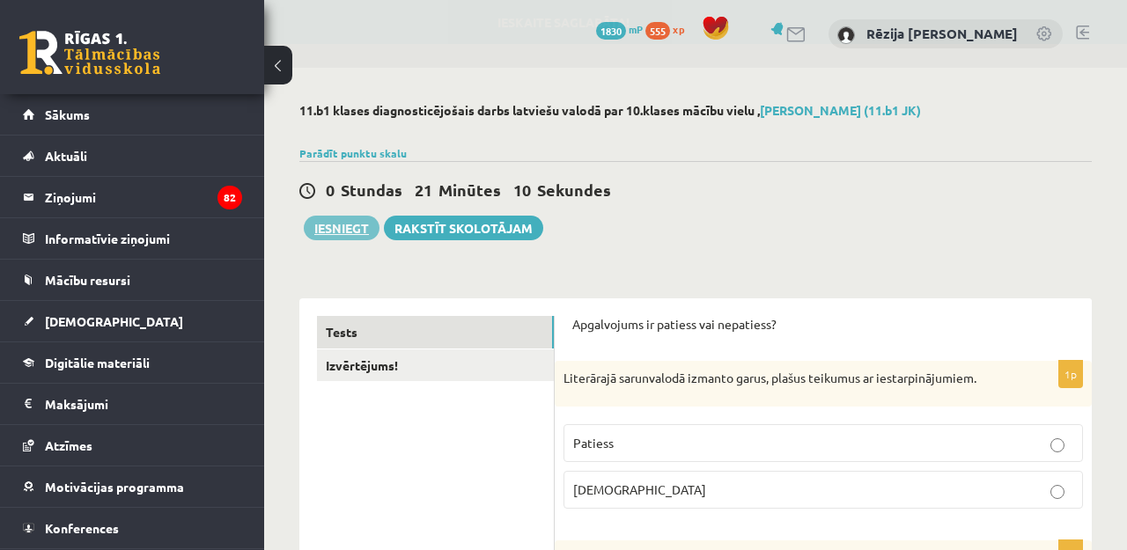
click at [333, 224] on button "Iesniegt" at bounding box center [342, 228] width 76 height 25
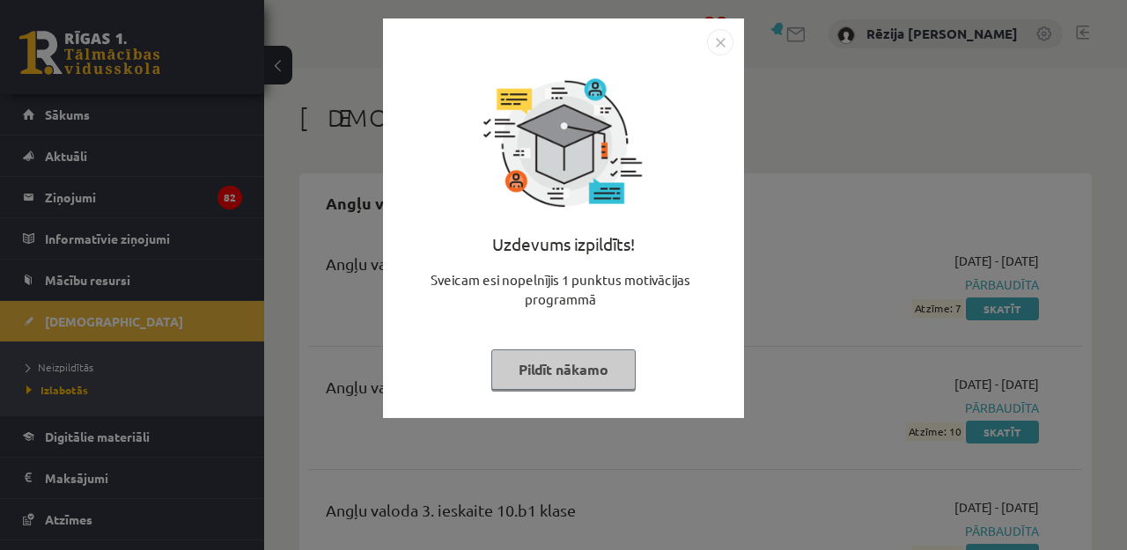
click at [546, 379] on button "Pildīt nākamo" at bounding box center [563, 370] width 144 height 41
